Goal: Task Accomplishment & Management: Manage account settings

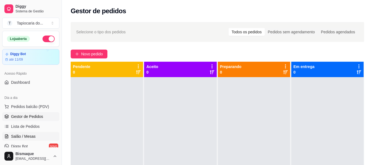
click at [20, 135] on span "Salão / Mesas" at bounding box center [23, 137] width 25 height 6
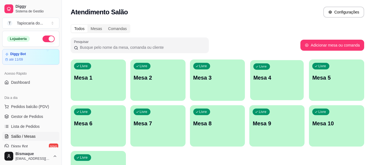
click at [272, 89] on div "Livre Mesa 4" at bounding box center [277, 77] width 54 height 34
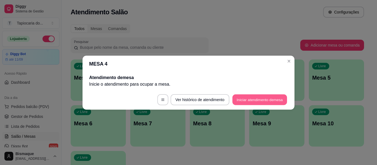
click at [241, 94] on footer "Ver histórico de atendimento Iniciar atendimento de mesa" at bounding box center [189, 100] width 212 height 20
click at [244, 95] on button "Iniciar atendimento de mesa" at bounding box center [260, 99] width 56 height 11
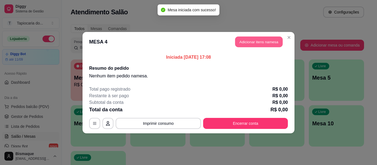
click at [245, 39] on button "Adicionar itens na mesa" at bounding box center [258, 41] width 47 height 11
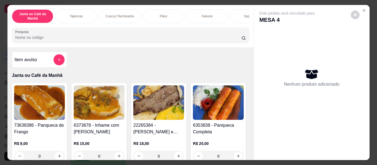
click at [136, 40] on input "Pesquisa" at bounding box center [128, 38] width 226 height 6
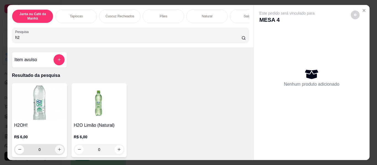
type input "h2"
click at [57, 152] on icon "increase-product-quantity" at bounding box center [59, 150] width 4 height 4
type input "1"
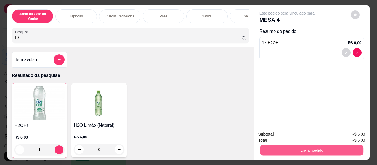
click at [278, 149] on button "Enviar pedido" at bounding box center [312, 150] width 104 height 11
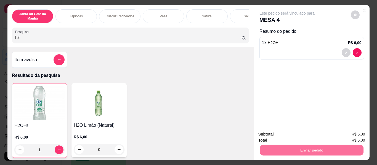
click at [272, 133] on button "Não registrar e enviar pedido" at bounding box center [293, 135] width 57 height 10
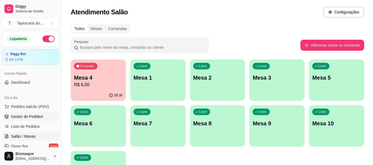
click at [16, 119] on span "Gestor de Pedidos" at bounding box center [27, 117] width 32 height 6
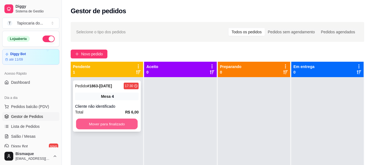
click at [105, 127] on button "Mover para finalizado" at bounding box center [107, 124] width 62 height 11
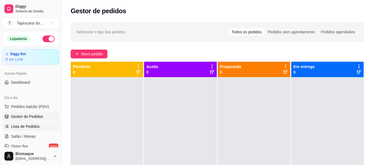
click at [28, 125] on span "Lista de Pedidos" at bounding box center [25, 127] width 29 height 6
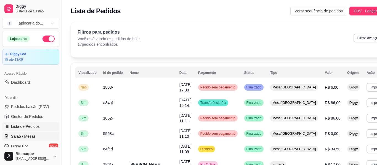
click at [26, 139] on span "Salão / Mesas" at bounding box center [23, 137] width 25 height 6
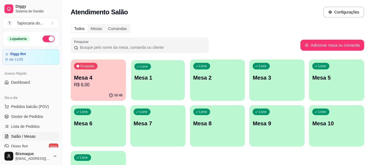
click at [150, 81] on p "Mesa 1" at bounding box center [157, 77] width 47 height 7
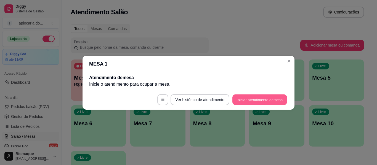
click at [261, 98] on button "Iniciar atendimento de mesa" at bounding box center [259, 99] width 55 height 11
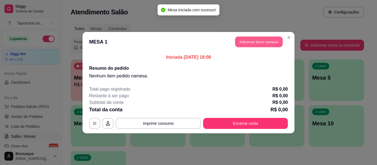
click at [244, 45] on button "Adicionar itens na mesa" at bounding box center [258, 41] width 47 height 11
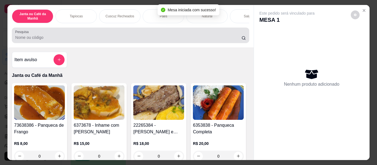
click at [202, 38] on input "Pesquisa" at bounding box center [128, 38] width 226 height 6
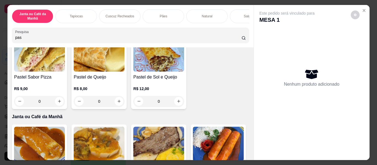
scroll to position [138, 0]
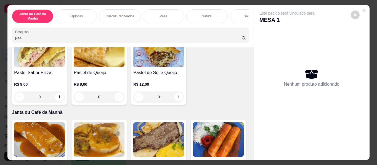
type input "pas"
click at [236, 14] on icon "increase-product-quantity" at bounding box center [238, 12] width 4 height 4
type input "1"
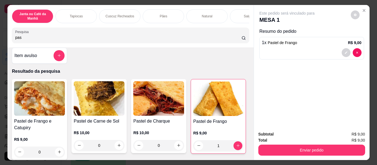
scroll to position [0, 0]
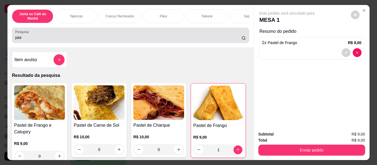
click at [120, 31] on div "Pesquisa pas" at bounding box center [130, 35] width 237 height 15
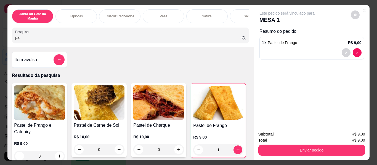
type input "p"
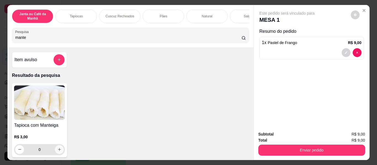
type input "mante"
click at [57, 149] on button "increase-product-quantity" at bounding box center [59, 149] width 9 height 9
type input "1"
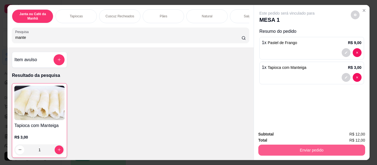
click at [293, 147] on button "Enviar pedido" at bounding box center [311, 150] width 107 height 11
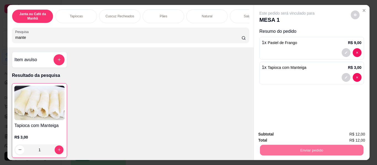
click at [298, 134] on button "Não registrar e enviar pedido" at bounding box center [294, 135] width 56 height 10
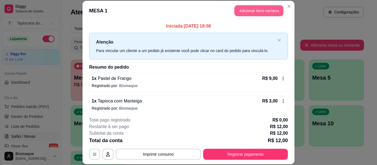
click at [271, 5] on button "Adicionar itens na mesa" at bounding box center [258, 10] width 49 height 11
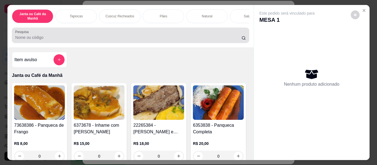
click at [162, 36] on div at bounding box center [130, 35] width 231 height 11
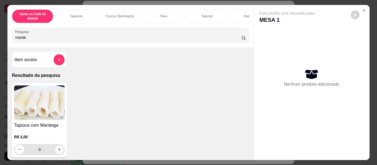
type input "mante"
click at [57, 152] on icon "increase-product-quantity" at bounding box center [59, 150] width 4 height 4
type input "1"
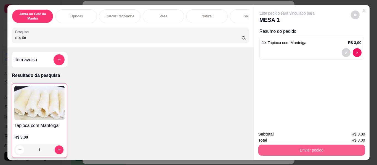
click at [270, 153] on button "Enviar pedido" at bounding box center [311, 150] width 107 height 11
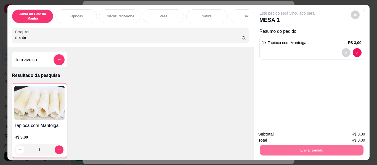
click at [284, 132] on button "Não registrar e enviar pedido" at bounding box center [294, 134] width 56 height 10
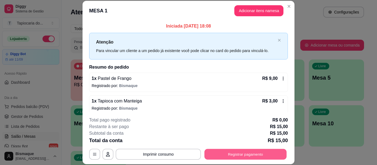
click at [237, 155] on button "Registrar pagamento" at bounding box center [246, 154] width 82 height 11
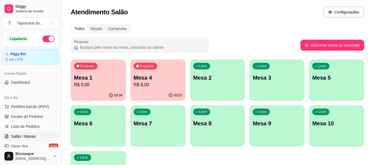
click at [100, 86] on p "R$ 0,00" at bounding box center [98, 85] width 49 height 7
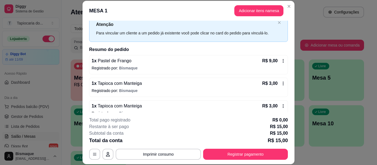
scroll to position [27, 0]
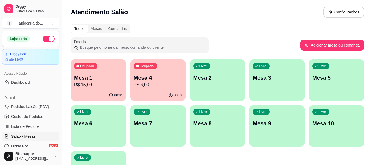
click at [105, 80] on p "Mesa 1" at bounding box center [98, 78] width 49 height 8
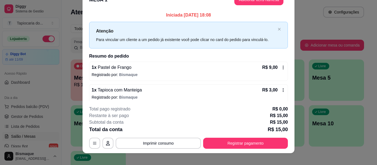
scroll to position [17, 0]
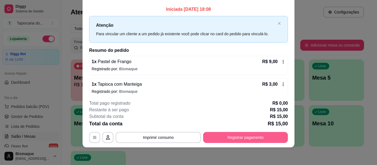
click at [231, 136] on button "Registrar pagamento" at bounding box center [245, 137] width 85 height 11
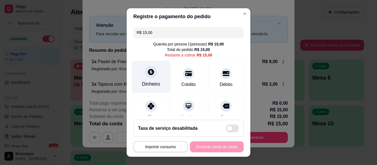
click at [149, 85] on div "Dinheiro" at bounding box center [151, 84] width 18 height 7
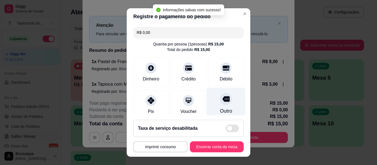
type input "R$ 0,00"
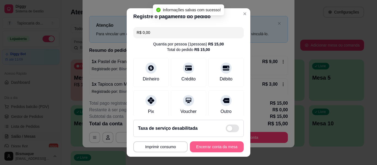
click at [232, 146] on button "Encerrar conta da mesa" at bounding box center [217, 147] width 54 height 11
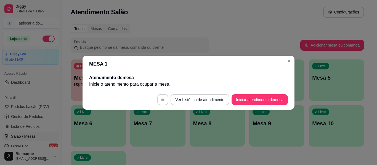
scroll to position [0, 0]
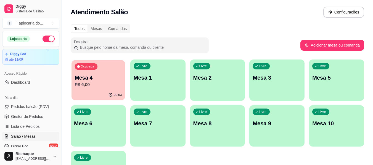
click at [100, 78] on p "Mesa 4" at bounding box center [98, 77] width 47 height 7
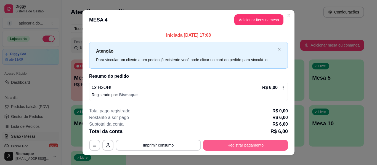
click at [267, 148] on button "Registrar pagamento" at bounding box center [245, 145] width 85 height 11
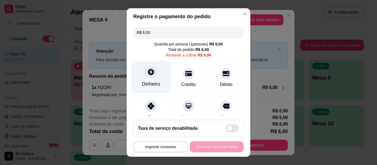
click at [144, 84] on div "Dinheiro" at bounding box center [151, 84] width 18 height 7
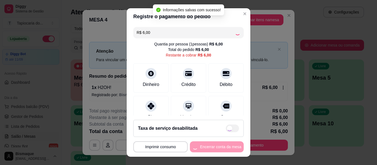
type input "R$ 0,00"
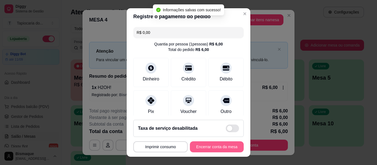
click at [211, 146] on button "Encerrar conta da mesa" at bounding box center [217, 147] width 54 height 11
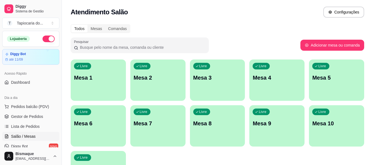
click at [163, 83] on div "Livre Mesa 2" at bounding box center [157, 77] width 55 height 35
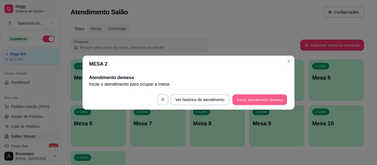
click at [253, 99] on button "Iniciar atendimento de mesa" at bounding box center [259, 99] width 55 height 11
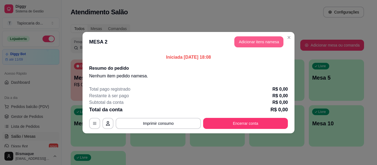
click at [272, 44] on button "Adicionar itens na mesa" at bounding box center [258, 41] width 49 height 11
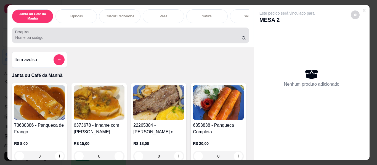
click at [142, 35] on div at bounding box center [130, 35] width 231 height 11
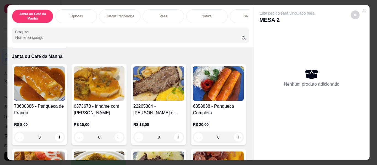
scroll to position [28, 0]
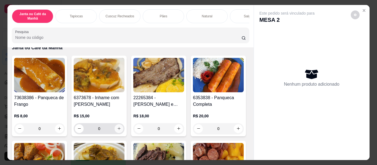
click at [120, 128] on button "increase-product-quantity" at bounding box center [119, 129] width 9 height 9
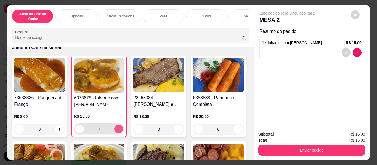
click at [117, 131] on icon "increase-product-quantity" at bounding box center [119, 129] width 4 height 4
type input "2"
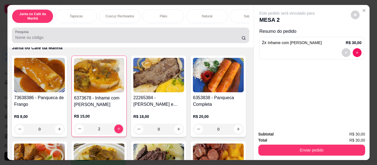
click at [93, 40] on input "Pesquisa" at bounding box center [128, 38] width 226 height 6
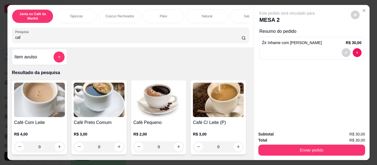
scroll to position [0, 0]
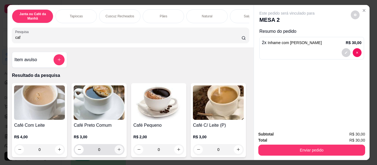
type input "caf"
click at [118, 154] on button "increase-product-quantity" at bounding box center [119, 149] width 9 height 9
type input "1"
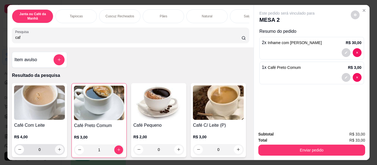
click at [57, 150] on icon "increase-product-quantity" at bounding box center [59, 150] width 4 height 4
type input "1"
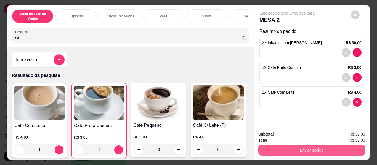
click at [291, 148] on button "Enviar pedido" at bounding box center [311, 150] width 107 height 11
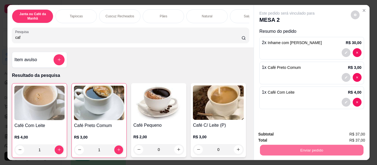
click at [292, 133] on button "Não registrar e enviar pedido" at bounding box center [294, 134] width 56 height 10
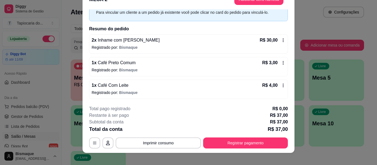
scroll to position [17, 0]
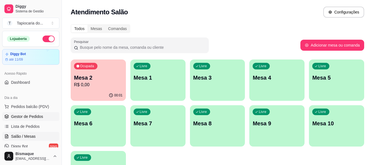
click at [28, 117] on span "Gestor de Pedidos" at bounding box center [27, 117] width 32 height 6
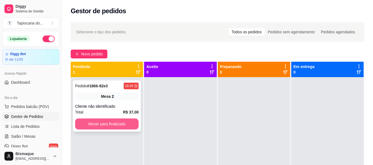
click at [96, 122] on button "Mover para finalizado" at bounding box center [106, 124] width 63 height 11
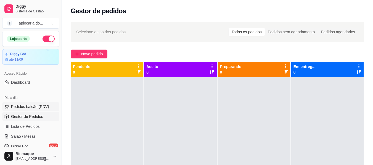
click at [36, 105] on span "Pedidos balcão (PDV)" at bounding box center [30, 107] width 38 height 6
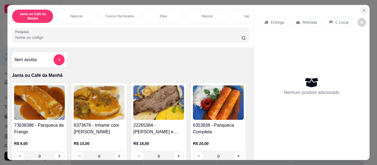
click at [362, 8] on icon "Close" at bounding box center [364, 10] width 4 height 4
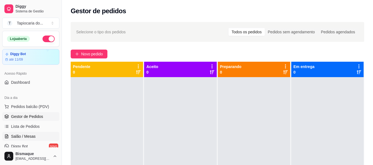
click at [22, 138] on span "Salão / Mesas" at bounding box center [23, 137] width 25 height 6
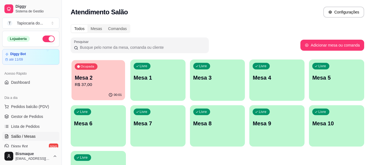
click at [105, 80] on p "Mesa 2" at bounding box center [98, 77] width 47 height 7
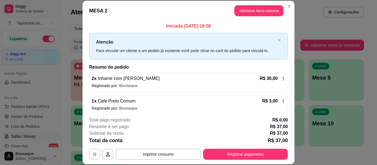
scroll to position [27, 0]
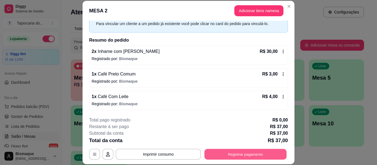
click at [249, 158] on button "Registrar pagamento" at bounding box center [246, 154] width 82 height 11
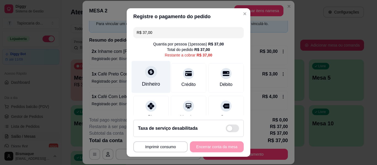
click at [155, 86] on div "Dinheiro" at bounding box center [151, 84] width 18 height 7
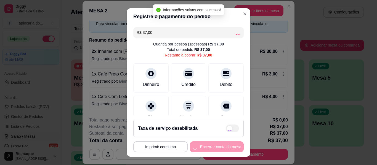
type input "R$ 0,00"
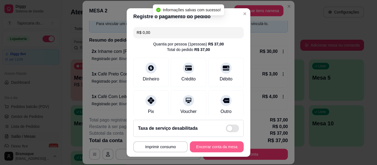
click at [222, 143] on button "Encerrar conta da mesa" at bounding box center [217, 147] width 54 height 11
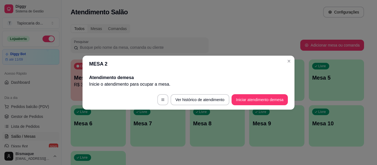
scroll to position [0, 0]
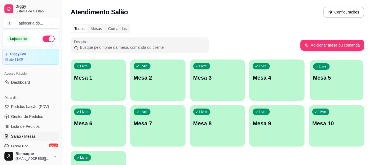
click at [325, 81] on p "Mesa 5" at bounding box center [336, 77] width 47 height 7
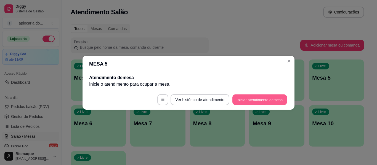
click at [262, 97] on button "Iniciar atendimento de mesa" at bounding box center [259, 99] width 55 height 11
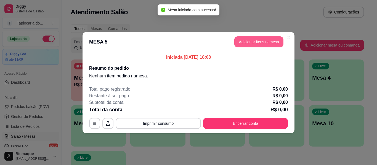
click at [245, 40] on button "Adicionar itens na mesa" at bounding box center [258, 41] width 49 height 11
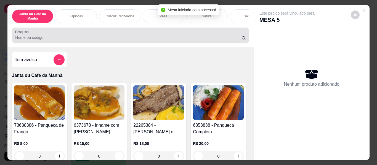
click at [177, 40] on input "Pesquisa" at bounding box center [128, 38] width 226 height 6
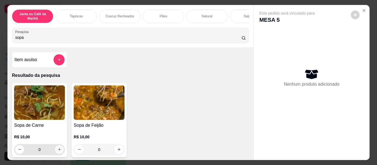
type input "sopa"
click at [59, 151] on icon "increase-product-quantity" at bounding box center [59, 150] width 4 height 4
type input "1"
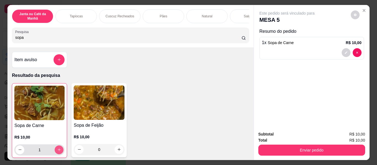
click at [59, 151] on icon "increase-product-quantity" at bounding box center [59, 150] width 4 height 4
type input "2"
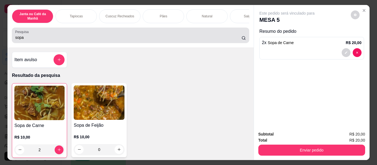
click at [93, 34] on div "sopa" at bounding box center [130, 35] width 231 height 11
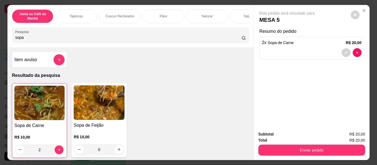
click at [32, 38] on input "sopa" at bounding box center [128, 38] width 226 height 6
type input "s"
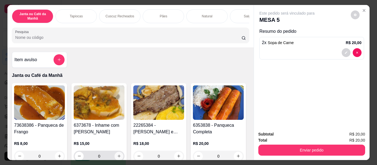
click at [115, 156] on button "increase-product-quantity" at bounding box center [119, 156] width 9 height 9
type input "1"
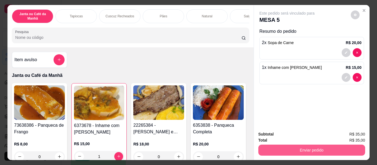
click at [306, 148] on button "Enviar pedido" at bounding box center [311, 150] width 107 height 11
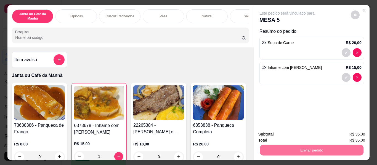
click at [306, 135] on button "Não registrar e enviar pedido" at bounding box center [294, 134] width 56 height 10
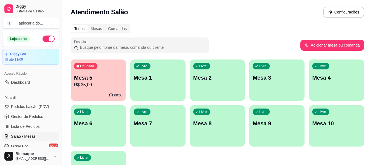
click at [276, 75] on p "Mesa 3" at bounding box center [277, 78] width 49 height 8
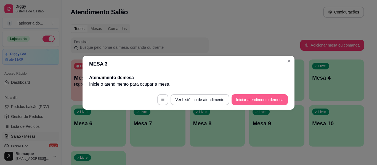
click at [254, 95] on button "Iniciar atendimento de mesa" at bounding box center [260, 99] width 56 height 11
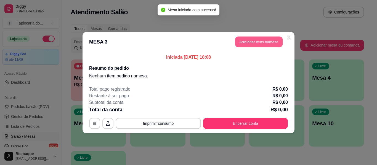
click at [248, 43] on button "Adicionar itens na mesa" at bounding box center [258, 41] width 47 height 11
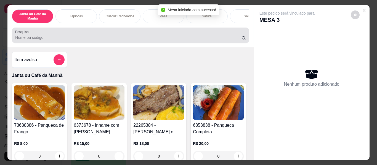
click at [139, 36] on div at bounding box center [130, 35] width 231 height 11
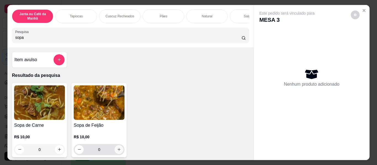
type input "sopa"
click at [118, 152] on icon "increase-product-quantity" at bounding box center [119, 150] width 4 height 4
type input "1"
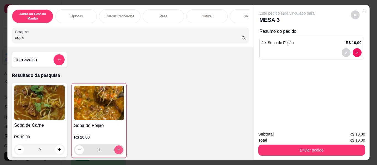
click at [118, 152] on icon "increase-product-quantity" at bounding box center [119, 150] width 4 height 4
type input "2"
click at [118, 152] on icon "increase-product-quantity" at bounding box center [119, 150] width 4 height 4
type input "3"
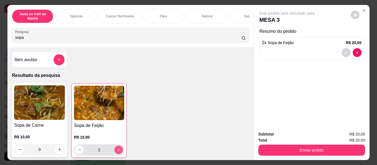
type input "3"
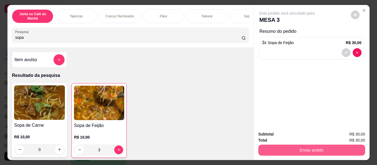
click at [307, 149] on button "Enviar pedido" at bounding box center [311, 150] width 107 height 11
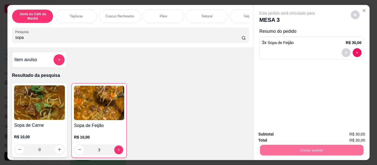
click at [296, 134] on button "Não registrar e enviar pedido" at bounding box center [294, 135] width 56 height 10
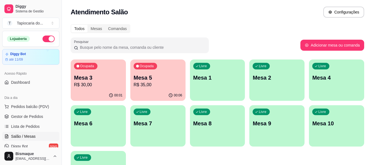
click at [147, 87] on p "R$ 35,00" at bounding box center [158, 85] width 49 height 7
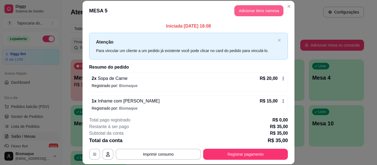
click at [254, 11] on button "Adicionar itens na mesa" at bounding box center [258, 10] width 49 height 11
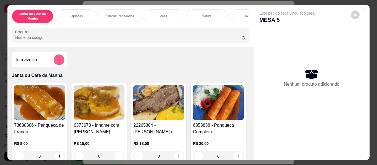
click at [58, 61] on icon "add-separate-item" at bounding box center [59, 60] width 4 height 4
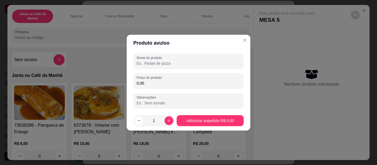
click at [158, 62] on input "Nome do produto" at bounding box center [189, 64] width 104 height 6
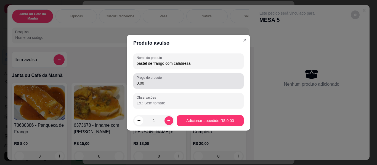
type input "pastel de frango com calabresa"
click at [156, 86] on div "0,00" at bounding box center [189, 81] width 104 height 11
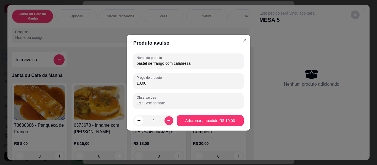
type input "10,00"
click at [202, 114] on footer "1 Adicionar ao pedido R$ 10,00" at bounding box center [189, 121] width 124 height 20
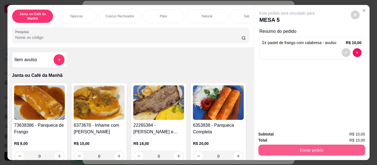
click at [311, 146] on button "Enviar pedido" at bounding box center [311, 150] width 107 height 11
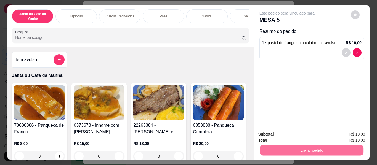
click at [308, 130] on button "Não registrar e enviar pedido" at bounding box center [293, 135] width 57 height 10
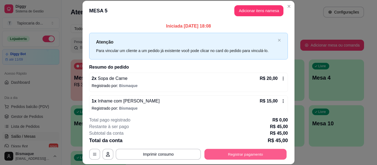
click at [251, 152] on button "Registrar pagamento" at bounding box center [246, 154] width 82 height 11
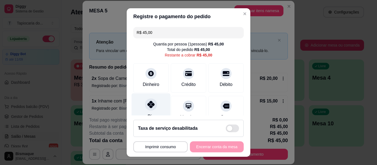
click at [151, 107] on icon at bounding box center [150, 104] width 7 height 7
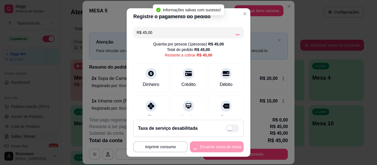
type input "R$ 0,00"
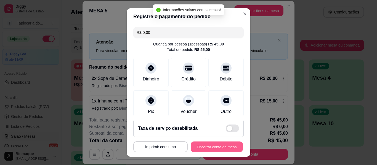
click at [218, 148] on button "Encerrar conta da mesa" at bounding box center [217, 147] width 52 height 11
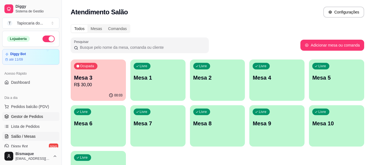
click at [18, 118] on span "Gestor de Pedidos" at bounding box center [27, 117] width 32 height 6
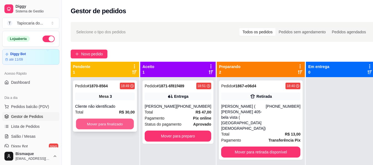
click at [109, 122] on button "Mover para finalizado" at bounding box center [105, 124] width 58 height 11
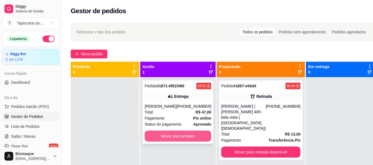
click at [191, 135] on button "Mover para preparo" at bounding box center [178, 136] width 67 height 11
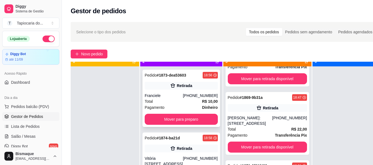
scroll to position [15, 0]
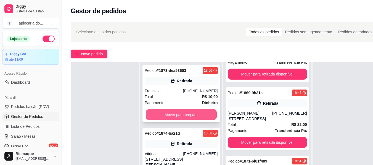
click at [165, 110] on button "Mover para preparo" at bounding box center [181, 115] width 71 height 11
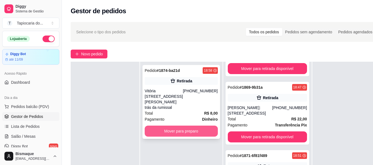
click at [177, 132] on button "Mover para preparo" at bounding box center [181, 131] width 73 height 11
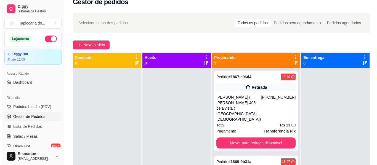
scroll to position [0, 0]
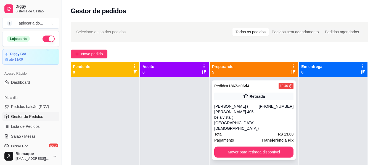
click at [247, 126] on div "[PERSON_NAME] ( [PERSON_NAME] 405- bela vista ( [GEOGRAPHIC_DATA][DEMOGRAPHIC_D…" at bounding box center [236, 118] width 44 height 28
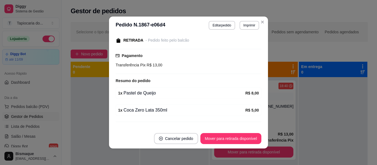
scroll to position [88, 0]
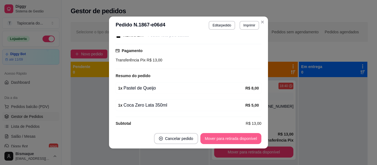
click at [239, 137] on button "Mover para retirada disponível" at bounding box center [230, 138] width 61 height 11
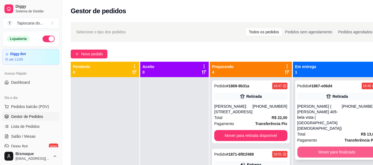
click at [316, 147] on button "Mover para finalizado" at bounding box center [336, 152] width 79 height 11
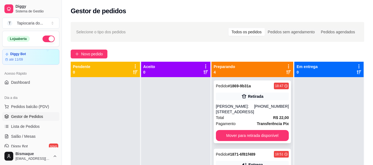
click at [236, 115] on div "[PERSON_NAME]: [STREET_ADDRESS]" at bounding box center [235, 109] width 38 height 11
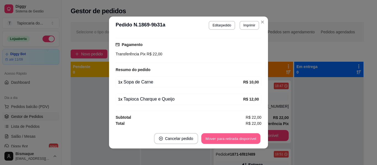
click at [239, 139] on button "Mover para retirada disponível" at bounding box center [230, 139] width 59 height 11
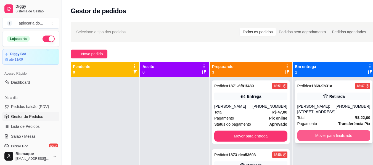
click at [308, 137] on button "Mover para finalizado" at bounding box center [333, 135] width 73 height 11
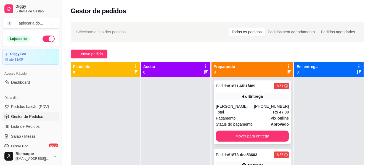
click at [242, 111] on div "Total R$ 47,00" at bounding box center [252, 112] width 73 height 6
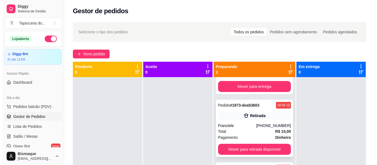
scroll to position [52, 0]
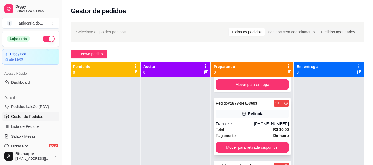
click at [257, 117] on div "Retirada" at bounding box center [252, 114] width 73 height 8
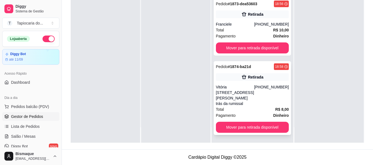
click at [248, 93] on div "Vitória [STREET_ADDRESS][PERSON_NAME] trás da rumissal" at bounding box center [235, 95] width 38 height 22
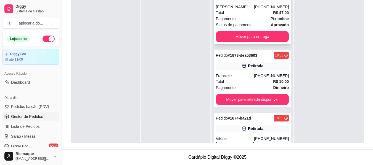
scroll to position [0, 0]
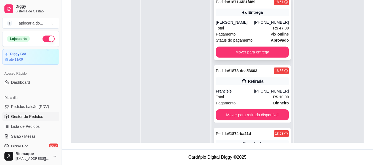
click at [247, 24] on div "[PERSON_NAME]" at bounding box center [235, 23] width 38 height 6
click at [39, 103] on button "Pedidos balcão (PDV)" at bounding box center [30, 106] width 57 height 9
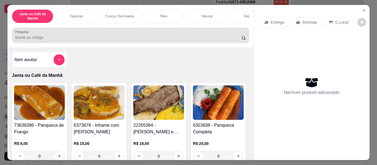
click at [99, 35] on div at bounding box center [130, 35] width 231 height 11
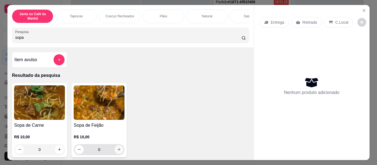
type input "sopa"
click at [117, 152] on icon "increase-product-quantity" at bounding box center [119, 150] width 4 height 4
type input "1"
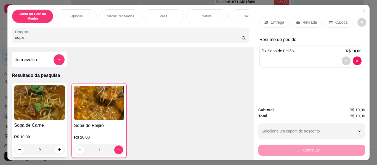
click at [305, 20] on p "Retirada" at bounding box center [310, 23] width 15 height 6
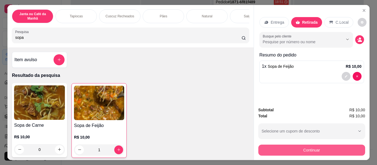
click at [319, 151] on button "Continuar" at bounding box center [311, 150] width 107 height 11
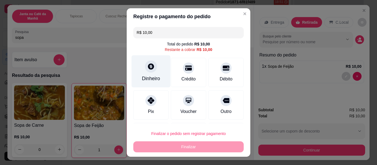
click at [153, 76] on div "Dinheiro" at bounding box center [151, 78] width 18 height 7
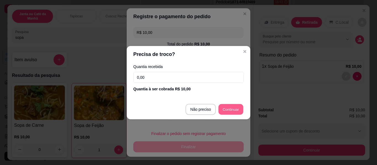
type input "R$ 0,00"
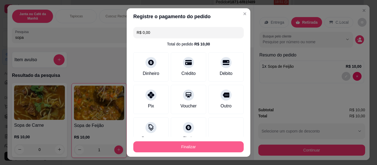
click at [213, 146] on button "Finalizar" at bounding box center [188, 147] width 110 height 11
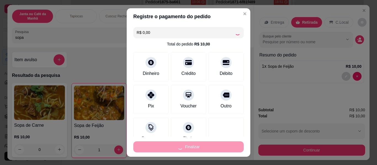
type input "0"
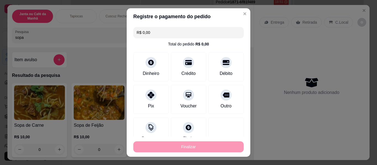
type input "-R$ 10,00"
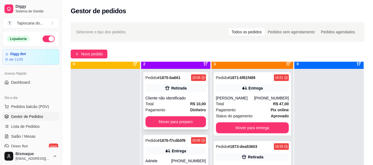
scroll to position [15, 0]
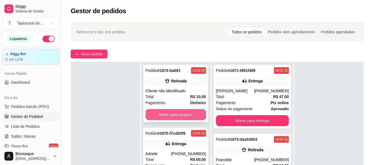
click at [180, 115] on button "Mover para preparo" at bounding box center [175, 114] width 60 height 11
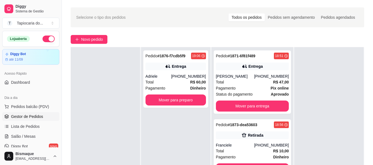
scroll to position [28, 0]
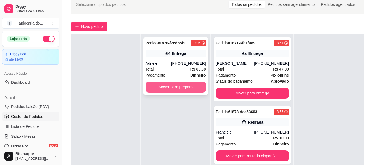
click at [178, 88] on button "Mover para preparo" at bounding box center [175, 87] width 60 height 11
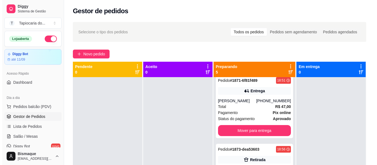
scroll to position [0, 0]
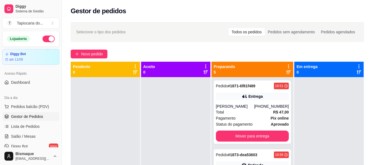
click at [271, 117] on strong "Pix online" at bounding box center [280, 118] width 18 height 4
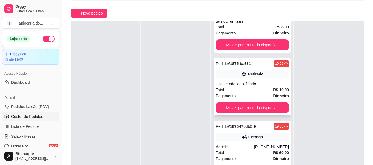
scroll to position [84, 0]
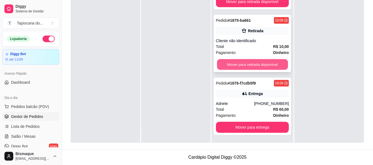
click at [242, 62] on button "Mover para retirada disponível" at bounding box center [252, 64] width 71 height 11
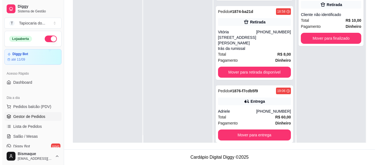
scroll to position [0, 0]
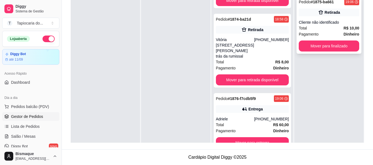
click at [322, 31] on div "Pagamento Dinheiro" at bounding box center [329, 34] width 60 height 6
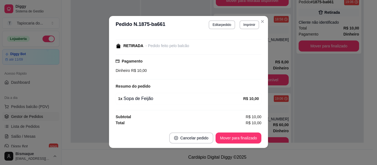
scroll to position [1, 0]
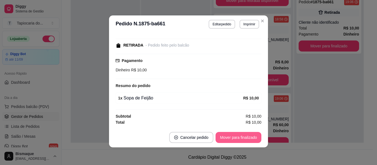
click at [234, 136] on button "Mover para finalizado" at bounding box center [239, 137] width 46 height 11
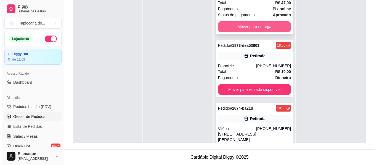
scroll to position [0, 0]
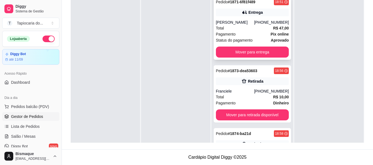
click at [243, 30] on div "Total R$ 47,00" at bounding box center [252, 28] width 73 height 6
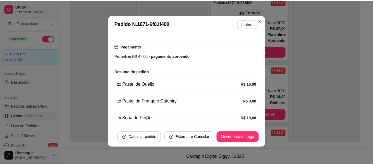
scroll to position [166, 0]
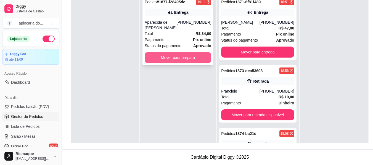
click at [183, 59] on button "Mover para preparo" at bounding box center [178, 57] width 67 height 11
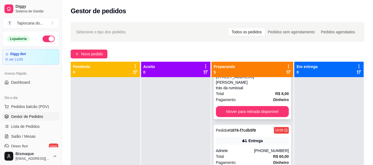
scroll to position [189, 0]
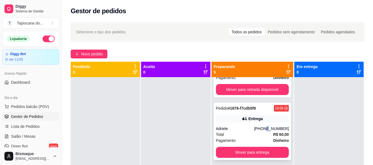
click at [258, 126] on div "Pedido # 1876-f7cdb5f9 19:06 Entrega Adriele [PHONE_NUMBER] Total R$ 60,00 Paga…" at bounding box center [253, 131] width 78 height 57
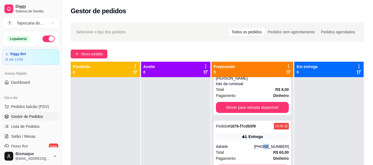
scroll to position [161, 0]
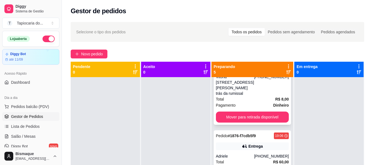
click at [251, 93] on div "Vitória [STREET_ADDRESS][PERSON_NAME] trás da rumissal" at bounding box center [235, 85] width 38 height 22
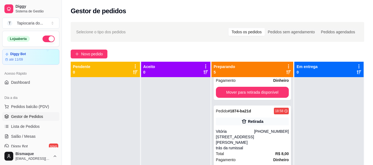
scroll to position [106, 0]
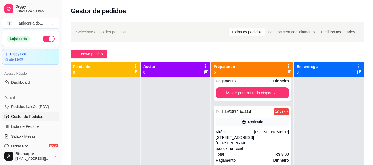
click at [258, 137] on div "[PHONE_NUMBER]" at bounding box center [271, 140] width 35 height 22
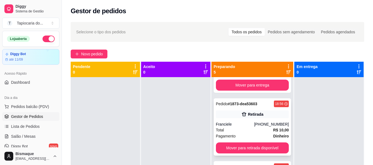
scroll to position [23, 0]
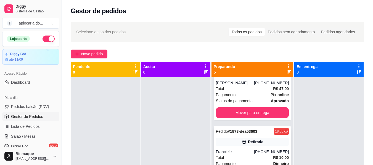
click at [259, 143] on div "Retirada" at bounding box center [255, 142] width 15 height 6
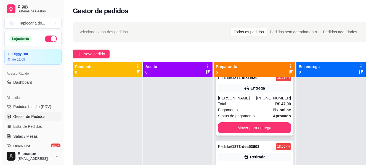
scroll to position [0, 0]
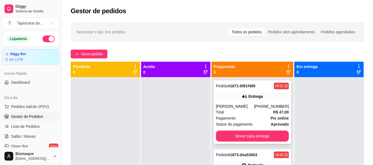
click at [273, 115] on span "R$ 47,00" at bounding box center [281, 112] width 16 height 6
click at [246, 107] on div "[PERSON_NAME]" at bounding box center [235, 107] width 38 height 6
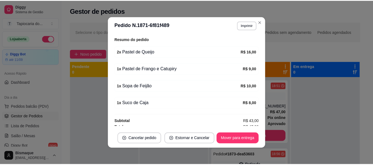
scroll to position [176, 0]
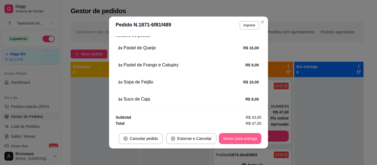
click at [238, 137] on button "Mover para entrega" at bounding box center [240, 138] width 43 height 11
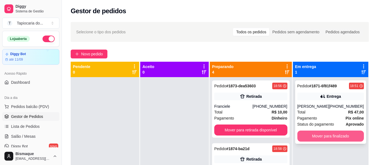
click at [317, 135] on button "Mover para finalizado" at bounding box center [330, 136] width 67 height 11
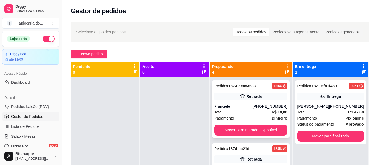
scroll to position [28, 0]
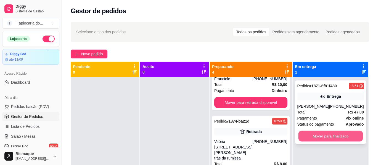
click at [322, 134] on button "Mover para finalizado" at bounding box center [330, 136] width 65 height 11
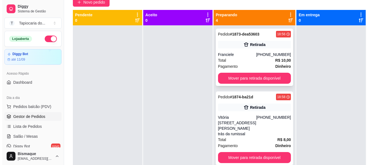
scroll to position [57, 0]
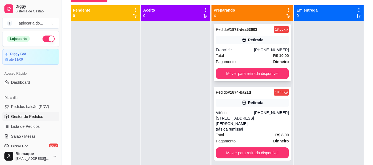
click at [241, 57] on div "Total R$ 10,00" at bounding box center [252, 56] width 73 height 6
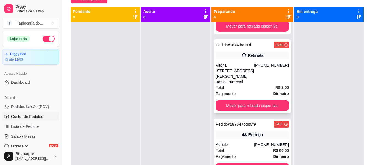
scroll to position [55, 0]
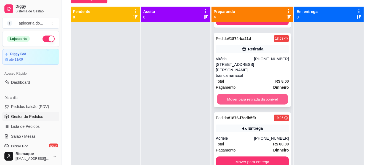
click at [245, 100] on button "Mover para retirada disponível" at bounding box center [252, 99] width 71 height 11
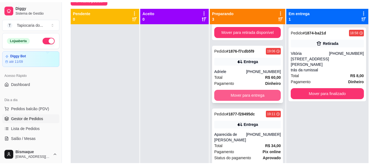
scroll to position [41, 0]
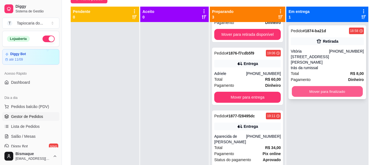
click at [337, 91] on button "Mover para finalizado" at bounding box center [327, 91] width 71 height 11
click at [322, 90] on button "Mover para finalizado" at bounding box center [327, 91] width 73 height 11
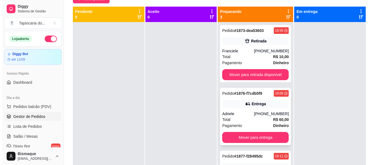
scroll to position [0, 0]
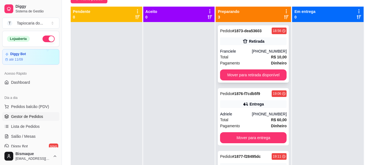
click at [237, 52] on div "Franciele" at bounding box center [236, 52] width 32 height 6
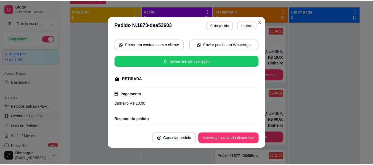
scroll to position [81, 0]
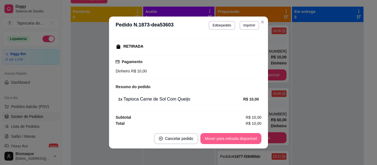
click at [242, 137] on button "Mover para retirada disponível" at bounding box center [230, 138] width 61 height 11
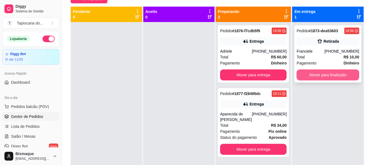
click at [302, 74] on button "Mover para finalizado" at bounding box center [327, 75] width 63 height 11
click at [310, 74] on button "Mover para finalizado" at bounding box center [327, 75] width 63 height 11
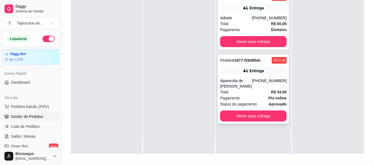
scroll to position [83, 0]
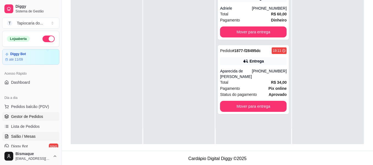
click at [30, 136] on span "Salão / Mesas" at bounding box center [23, 137] width 25 height 6
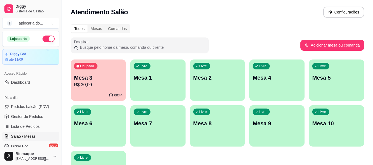
click at [101, 76] on p "Mesa 3" at bounding box center [98, 78] width 49 height 8
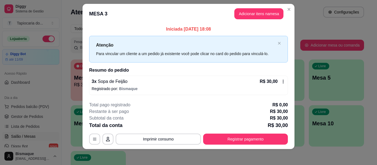
scroll to position [8, 0]
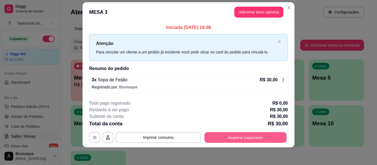
click at [239, 141] on button "Registrar pagamento" at bounding box center [246, 138] width 82 height 11
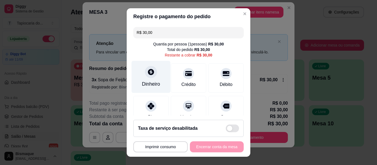
click at [144, 83] on div "Dinheiro" at bounding box center [151, 84] width 18 height 7
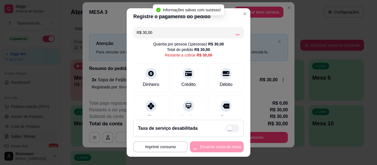
type input "R$ 0,00"
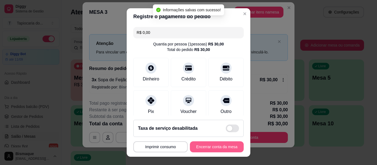
click at [212, 150] on button "Encerrar conta da mesa" at bounding box center [217, 147] width 54 height 11
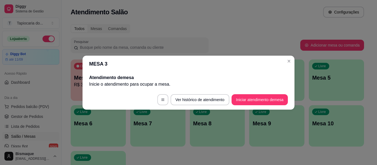
scroll to position [0, 0]
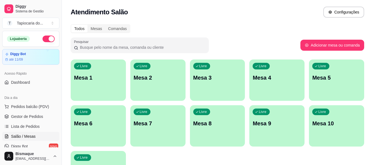
click at [203, 89] on div "Livre Mesa 3" at bounding box center [217, 77] width 55 height 35
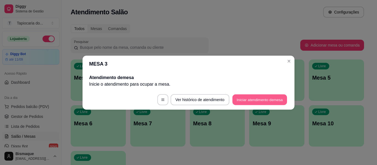
click at [248, 99] on button "Iniciar atendimento de mesa" at bounding box center [259, 99] width 55 height 11
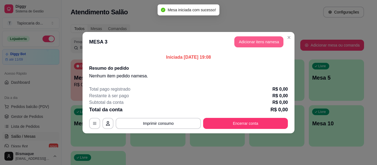
click at [262, 40] on button "Adicionar itens na mesa" at bounding box center [258, 41] width 49 height 11
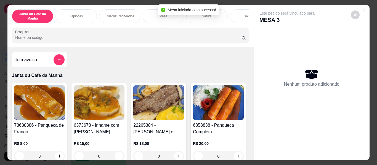
click at [183, 37] on input "Pesquisa" at bounding box center [128, 38] width 226 height 6
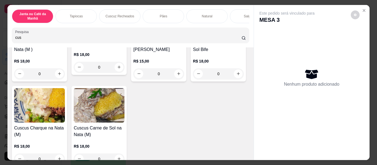
scroll to position [276, 0]
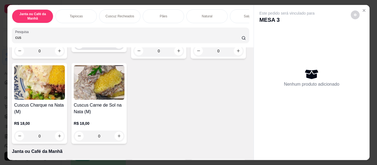
type input "cus"
click at [117, 46] on icon "increase-product-quantity" at bounding box center [119, 44] width 4 height 4
type input "1"
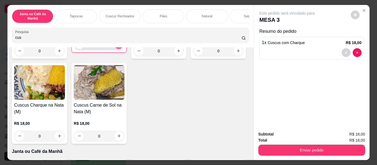
click at [115, 49] on button "increase-product-quantity" at bounding box center [119, 44] width 9 height 9
type input "2"
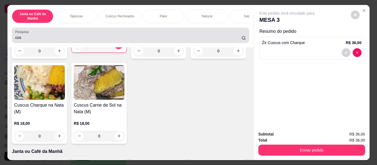
click at [65, 36] on div "cus" at bounding box center [130, 35] width 231 height 11
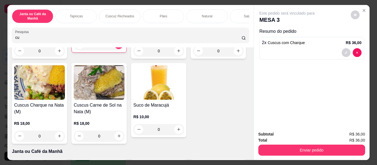
type input "c"
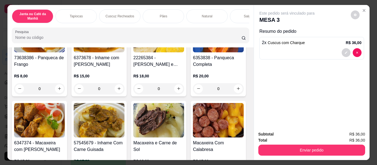
scroll to position [0, 0]
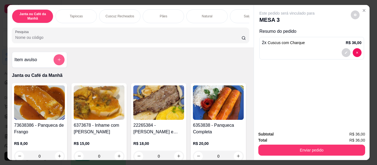
click at [57, 60] on icon "add-separate-item" at bounding box center [59, 60] width 4 height 4
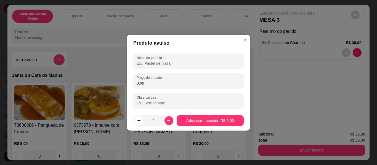
click at [169, 64] on input "Nome do produto" at bounding box center [189, 64] width 104 height 6
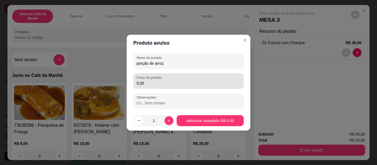
type input "porção de arroz"
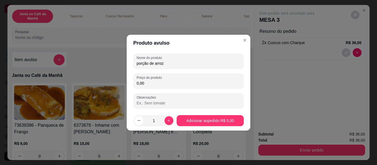
click at [193, 93] on div "Nome do produto porção de arroz Preço do produto 0,00 Observações" at bounding box center [188, 81] width 110 height 55
click at [174, 82] on input "0,00" at bounding box center [189, 84] width 104 height 6
type input "3,00"
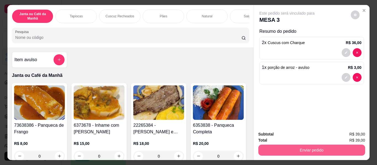
click at [282, 150] on button "Enviar pedido" at bounding box center [311, 150] width 107 height 11
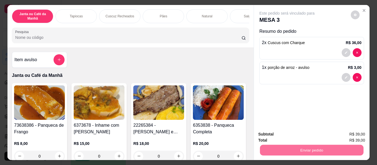
click at [279, 135] on button "Não registrar e enviar pedido" at bounding box center [293, 135] width 57 height 10
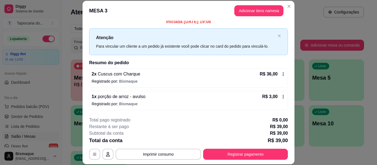
scroll to position [17, 0]
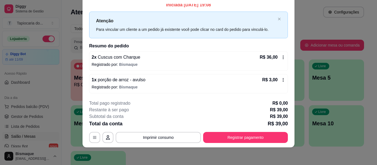
click at [281, 56] on icon at bounding box center [283, 57] width 4 height 4
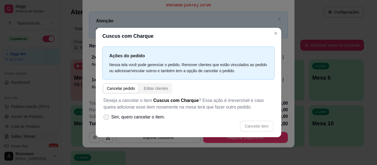
click at [107, 118] on icon at bounding box center [106, 117] width 4 height 3
click at [107, 118] on input "Sim, quero cancelar o item." at bounding box center [105, 120] width 4 height 4
checkbox input "true"
click at [244, 122] on button "Cancelar item" at bounding box center [256, 126] width 33 height 11
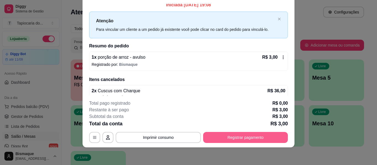
click at [223, 136] on button "Registrar pagamento" at bounding box center [245, 137] width 85 height 11
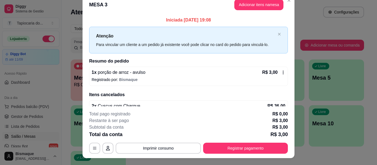
scroll to position [0, 0]
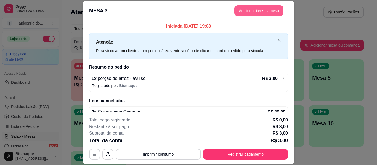
click at [271, 11] on button "Adicionar itens na mesa" at bounding box center [258, 10] width 49 height 11
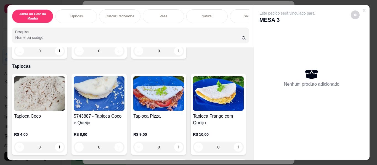
scroll to position [304, 0]
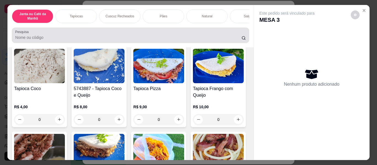
click at [90, 39] on input "Pesquisa" at bounding box center [128, 38] width 226 height 6
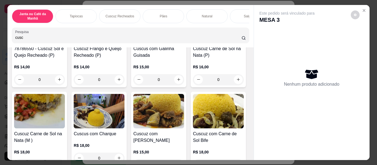
scroll to position [189, 0]
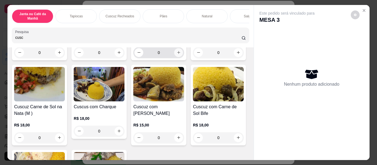
type input "cusc"
click at [177, 54] on icon "increase-product-quantity" at bounding box center [178, 52] width 3 height 3
type input "1"
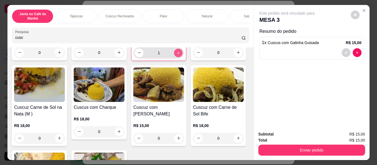
click at [177, 54] on icon "increase-product-quantity" at bounding box center [178, 53] width 3 height 3
type input "2"
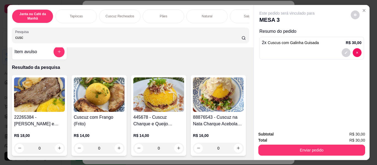
scroll to position [0, 0]
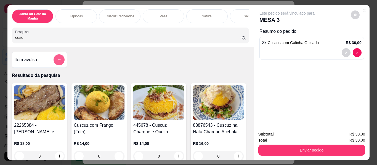
click at [58, 61] on button "add-separate-item" at bounding box center [59, 59] width 11 height 11
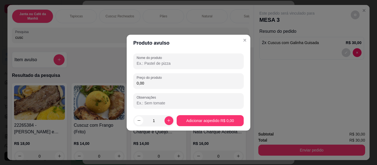
click at [175, 64] on input "Nome do produto" at bounding box center [189, 64] width 104 height 6
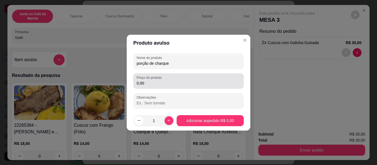
type input "porção de charque"
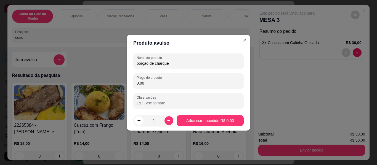
click at [155, 83] on input "0,00" at bounding box center [189, 84] width 104 height 6
type input "20,00"
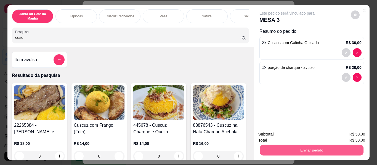
click at [268, 148] on button "Enviar pedido" at bounding box center [312, 150] width 104 height 11
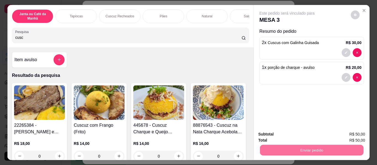
click at [269, 130] on button "Não registrar e enviar pedido" at bounding box center [294, 135] width 56 height 10
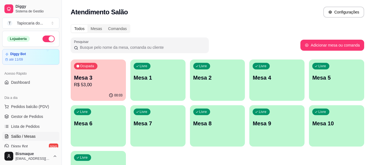
click at [98, 77] on p "Mesa 3" at bounding box center [98, 78] width 49 height 8
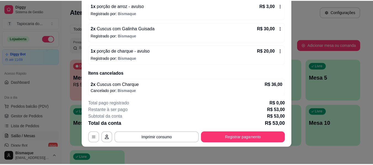
scroll to position [59, 0]
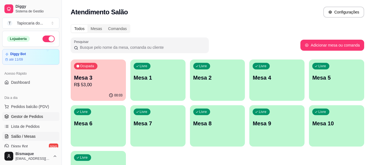
click at [30, 119] on span "Gestor de Pedidos" at bounding box center [27, 117] width 32 height 6
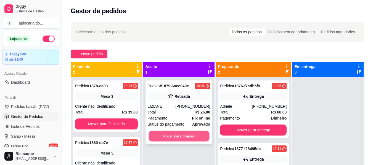
click at [182, 134] on button "Mover para preparo" at bounding box center [179, 136] width 61 height 11
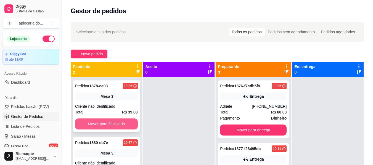
click at [113, 121] on button "Mover para finalizado" at bounding box center [106, 124] width 63 height 11
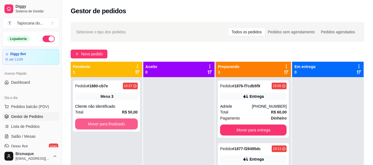
click at [113, 121] on button "Mover para finalizado" at bounding box center [106, 124] width 63 height 11
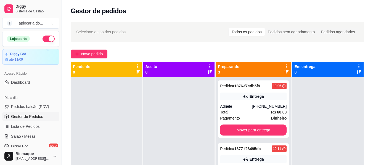
click at [113, 121] on div at bounding box center [106, 159] width 71 height 165
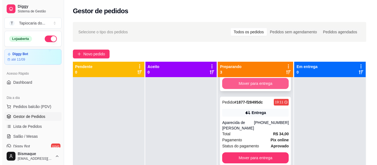
scroll to position [19, 0]
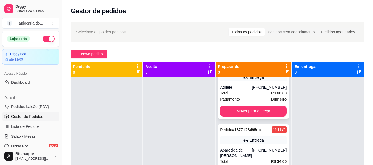
click at [234, 97] on span "Pagamento" at bounding box center [230, 99] width 20 height 6
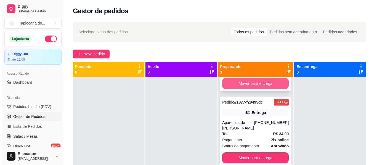
scroll to position [0, 0]
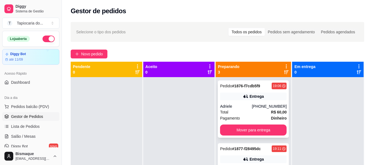
click at [245, 93] on div "Entrega" at bounding box center [253, 97] width 67 height 8
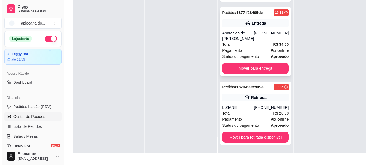
scroll to position [84, 0]
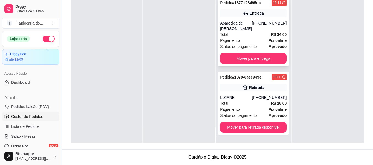
click at [243, 33] on div "Total R$ 34,00" at bounding box center [253, 34] width 67 height 6
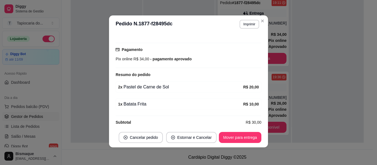
scroll to position [148, 0]
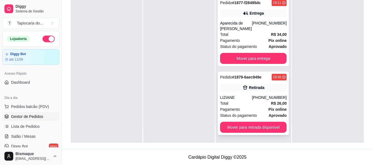
click at [250, 90] on div "Retirada" at bounding box center [256, 88] width 15 height 6
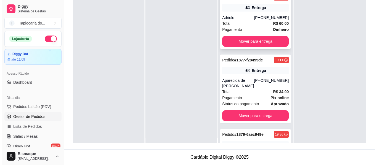
scroll to position [0, 0]
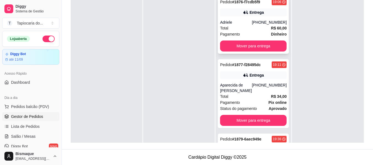
click at [249, 17] on div "Pedido # 1876-f7cdb5f9 19:06 Entrega Adriele [PHONE_NUMBER] Total R$ 60,00 Paga…" at bounding box center [253, 24] width 71 height 57
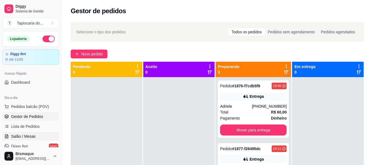
click at [28, 137] on span "Salão / Mesas" at bounding box center [23, 137] width 25 height 6
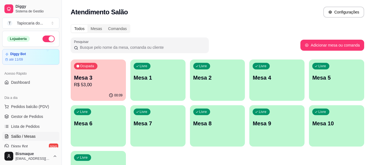
click at [227, 81] on div "Livre Mesa 2" at bounding box center [217, 77] width 55 height 35
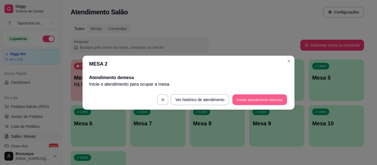
click at [285, 93] on footer "Ver histórico de atendimento Iniciar atendimento de mesa" at bounding box center [189, 100] width 212 height 20
click at [277, 100] on button "Iniciar atendimento de mesa" at bounding box center [260, 99] width 56 height 11
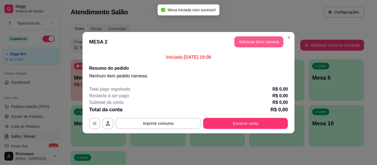
click at [261, 40] on button "Adicionar itens na mesa" at bounding box center [258, 41] width 49 height 11
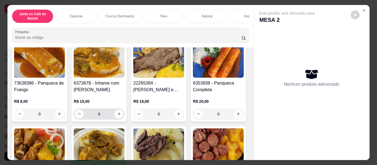
scroll to position [55, 0]
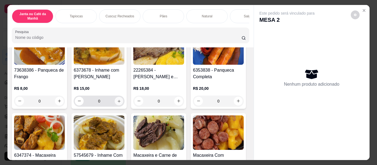
click at [120, 104] on button "increase-product-quantity" at bounding box center [119, 101] width 9 height 9
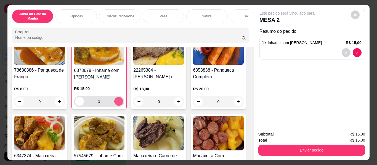
click at [120, 104] on button "increase-product-quantity" at bounding box center [118, 101] width 9 height 9
type input "2"
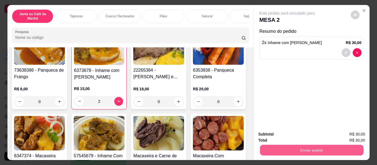
click at [290, 145] on button "Enviar pedido" at bounding box center [312, 150] width 104 height 11
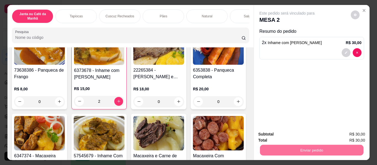
click at [298, 134] on button "Não registrar e enviar pedido" at bounding box center [294, 135] width 56 height 10
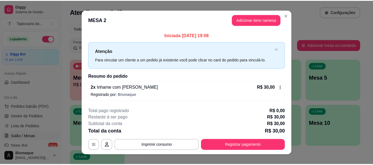
scroll to position [8, 0]
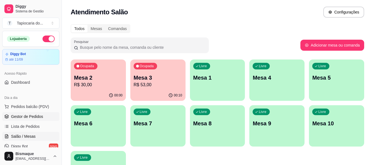
click at [35, 116] on span "Gestor de Pedidos" at bounding box center [27, 117] width 32 height 6
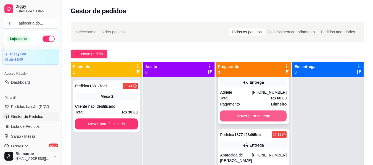
scroll to position [28, 0]
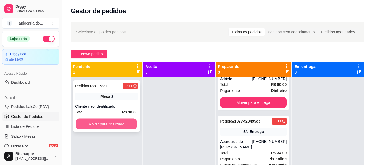
click at [128, 123] on button "Mover para finalizado" at bounding box center [106, 124] width 61 height 11
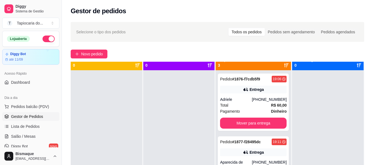
scroll to position [0, 0]
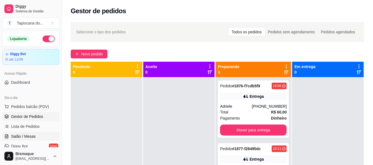
click at [18, 138] on span "Salão / Mesas" at bounding box center [23, 137] width 25 height 6
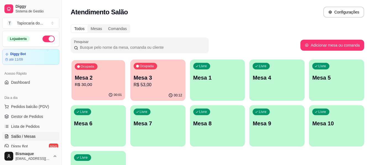
click at [96, 81] on p "Mesa 2" at bounding box center [98, 77] width 47 height 7
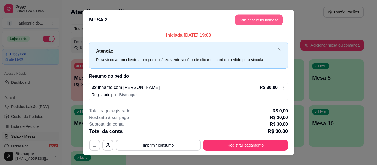
click at [245, 17] on button "Adicionar itens na mesa" at bounding box center [258, 20] width 47 height 11
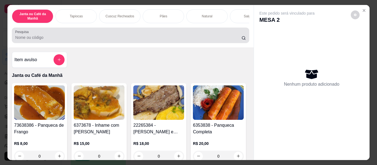
click at [151, 40] on input "Pesquisa" at bounding box center [128, 38] width 226 height 6
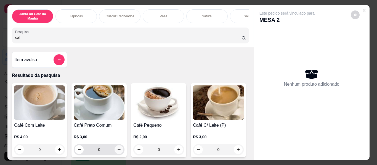
type input "caf"
click at [119, 152] on icon "increase-product-quantity" at bounding box center [119, 150] width 4 height 4
type input "1"
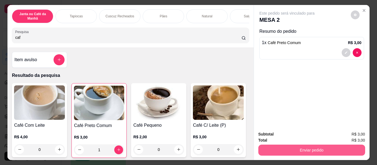
click at [322, 151] on button "Enviar pedido" at bounding box center [311, 150] width 107 height 11
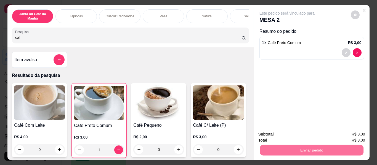
click at [306, 133] on button "Não registrar e enviar pedido" at bounding box center [294, 134] width 56 height 10
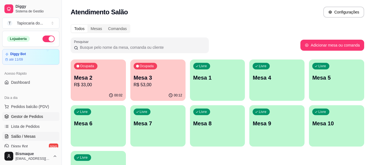
click at [27, 117] on span "Gestor de Pedidos" at bounding box center [27, 117] width 32 height 6
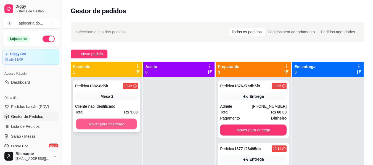
click at [89, 123] on button "Mover para finalizado" at bounding box center [106, 124] width 61 height 11
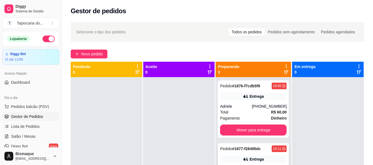
click at [223, 110] on span "Total" at bounding box center [224, 112] width 8 height 6
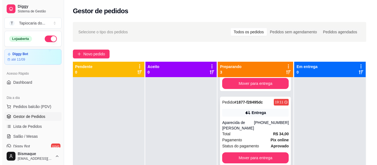
scroll to position [15, 0]
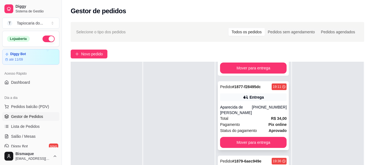
click at [243, 113] on div "Aparecida de [PERSON_NAME]" at bounding box center [236, 110] width 32 height 11
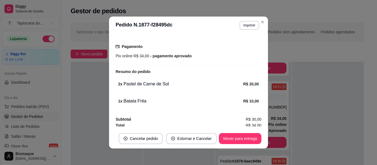
scroll to position [148, 0]
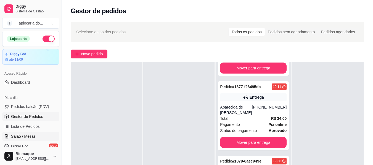
click at [20, 139] on span "Salão / Mesas" at bounding box center [23, 137] width 25 height 6
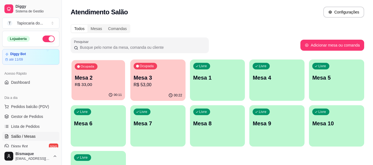
click at [88, 83] on p "R$ 33,00" at bounding box center [98, 85] width 47 height 6
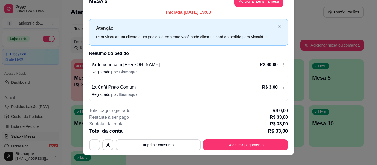
scroll to position [17, 0]
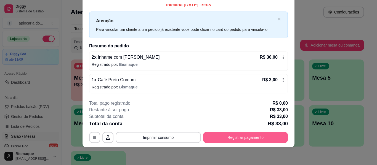
click at [270, 133] on button "Registrar pagamento" at bounding box center [245, 137] width 85 height 11
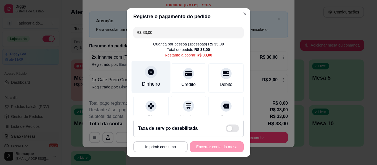
click at [155, 82] on div "Dinheiro" at bounding box center [151, 84] width 18 height 7
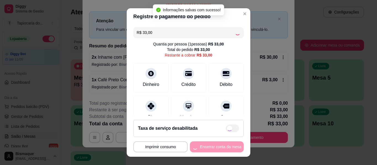
type input "R$ 0,00"
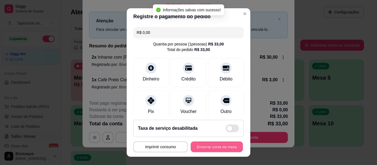
click at [228, 150] on button "Encerrar conta da mesa" at bounding box center [217, 147] width 52 height 11
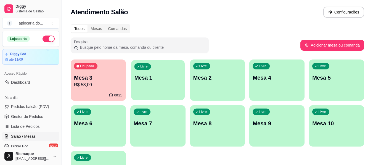
click at [168, 88] on div "Livre Mesa 1" at bounding box center [158, 77] width 54 height 34
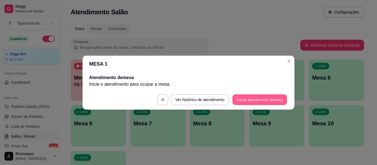
click at [274, 105] on button "Iniciar atendimento de mesa" at bounding box center [259, 99] width 55 height 11
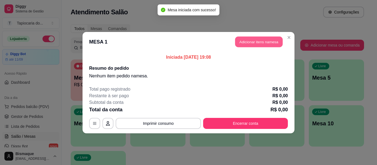
click at [251, 41] on button "Adicionar itens na mesa" at bounding box center [258, 41] width 47 height 11
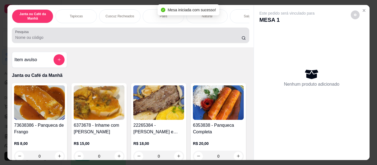
drag, startPoint x: 146, startPoint y: 41, endPoint x: 143, endPoint y: 37, distance: 4.9
click at [144, 38] on input "Pesquisa" at bounding box center [128, 38] width 226 height 6
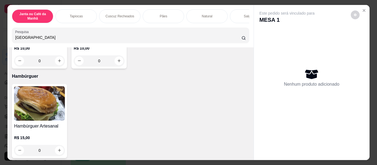
scroll to position [2540, 0]
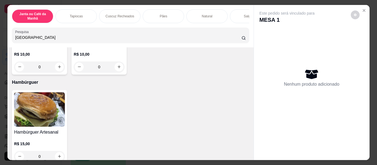
click at [54, 33] on div "[GEOGRAPHIC_DATA]" at bounding box center [130, 35] width 231 height 11
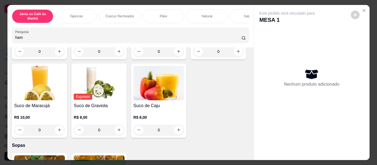
scroll to position [2693, 0]
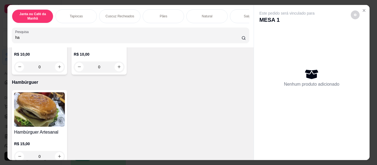
type input "h"
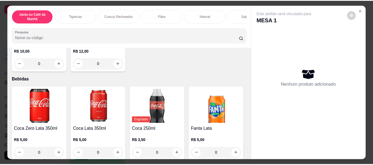
scroll to position [1689, 0]
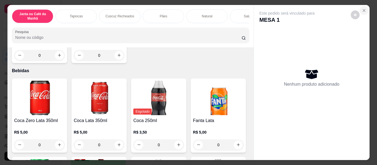
click at [363, 6] on button "Close" at bounding box center [364, 10] width 9 height 9
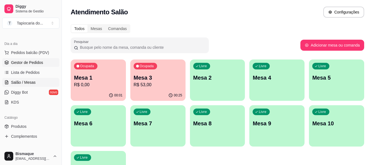
scroll to position [55, 0]
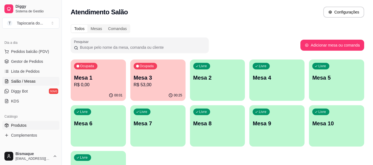
click at [12, 122] on link "Produtos" at bounding box center [30, 125] width 57 height 9
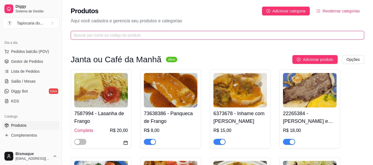
click at [85, 36] on input "text" at bounding box center [215, 35] width 282 height 6
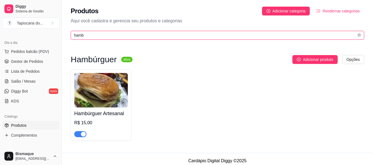
type input "hamb"
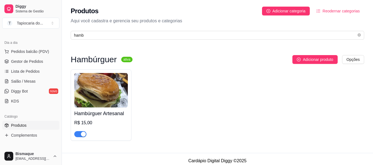
click at [77, 133] on span "button" at bounding box center [80, 134] width 12 height 6
drag, startPoint x: 77, startPoint y: 136, endPoint x: 72, endPoint y: 134, distance: 5.1
click at [72, 134] on div "Hambúrguer Artesanal R$ 15,00" at bounding box center [101, 105] width 61 height 71
click at [80, 135] on div "button" at bounding box center [77, 134] width 5 height 5
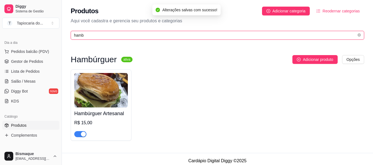
click at [88, 35] on input "hamb" at bounding box center [215, 35] width 282 height 6
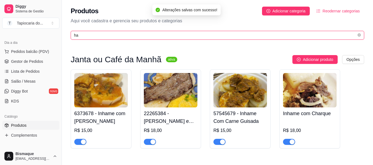
type input "h"
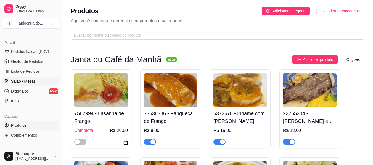
click at [33, 82] on span "Salão / Mesas" at bounding box center [23, 82] width 25 height 6
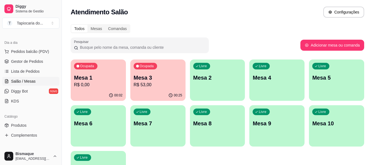
click at [105, 88] on p "R$ 0,00" at bounding box center [98, 85] width 49 height 7
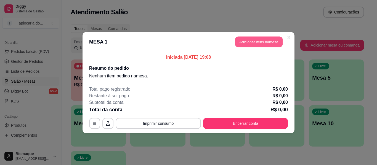
click at [240, 43] on button "Adicionar itens na mesa" at bounding box center [258, 41] width 47 height 11
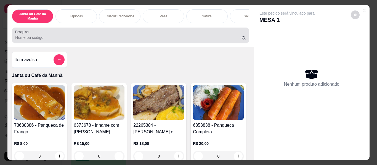
click at [155, 35] on div at bounding box center [130, 35] width 231 height 11
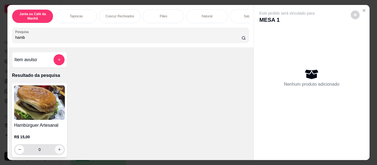
type input "hamb"
click at [57, 152] on icon "increase-product-quantity" at bounding box center [59, 150] width 4 height 4
type input "1"
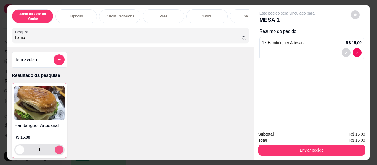
click at [57, 152] on icon "increase-product-quantity" at bounding box center [59, 150] width 4 height 4
type input "2"
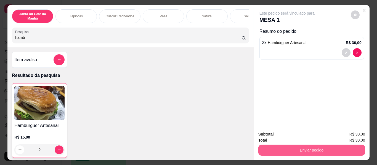
click at [316, 146] on button "Enviar pedido" at bounding box center [311, 150] width 107 height 11
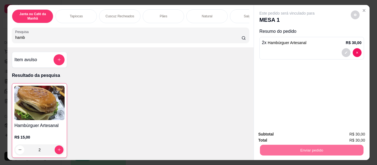
click at [304, 133] on button "Não registrar e enviar pedido" at bounding box center [294, 135] width 56 height 10
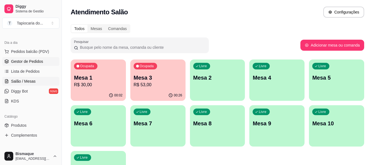
click at [28, 61] on span "Gestor de Pedidos" at bounding box center [27, 62] width 32 height 6
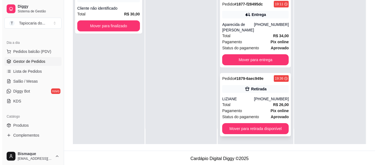
scroll to position [84, 0]
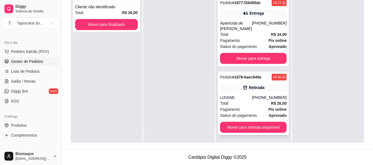
click at [258, 107] on div "Pagamento Pix online" at bounding box center [253, 110] width 67 height 6
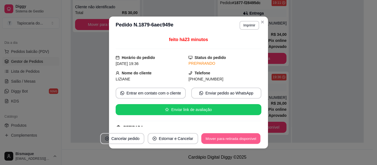
click at [236, 139] on button "Mover para retirada disponível" at bounding box center [230, 139] width 59 height 11
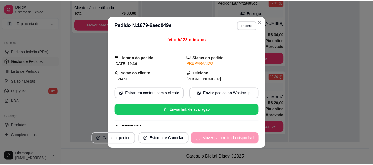
scroll to position [0, 0]
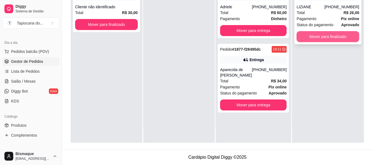
click at [322, 36] on button "Mover para finalizado" at bounding box center [327, 36] width 63 height 11
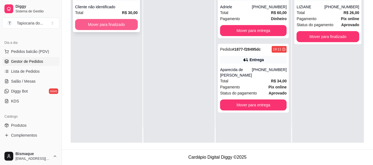
click at [110, 25] on button "Mover para finalizado" at bounding box center [106, 24] width 63 height 11
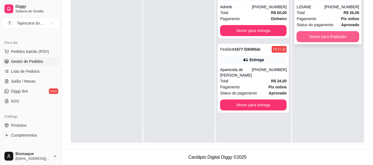
click at [305, 37] on button "Mover para finalizado" at bounding box center [327, 36] width 63 height 11
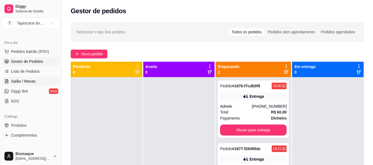
click at [24, 78] on link "Salão / Mesas" at bounding box center [30, 81] width 57 height 9
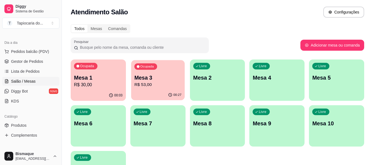
click at [145, 82] on p "R$ 53,00" at bounding box center [157, 85] width 47 height 6
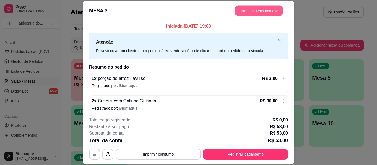
click at [244, 9] on button "Adicionar itens na mesa" at bounding box center [258, 11] width 47 height 11
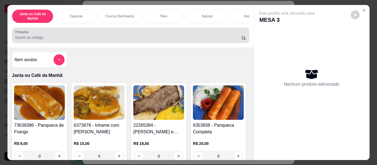
click at [172, 38] on input "Pesquisa" at bounding box center [128, 38] width 226 height 6
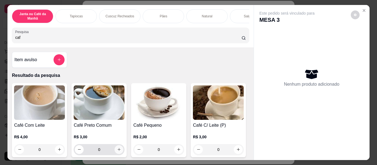
type input "caf"
click at [115, 152] on button "increase-product-quantity" at bounding box center [119, 149] width 9 height 9
type input "1"
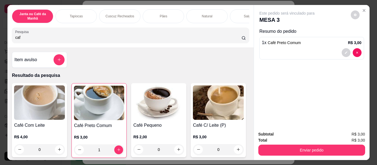
click at [77, 40] on input "caf" at bounding box center [128, 38] width 226 height 6
type input "c"
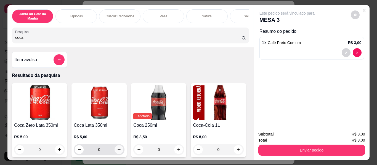
type input "coca"
click at [117, 152] on icon "increase-product-quantity" at bounding box center [119, 150] width 4 height 4
type input "1"
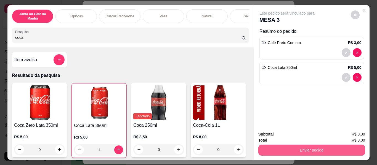
click at [293, 145] on button "Enviar pedido" at bounding box center [311, 150] width 107 height 11
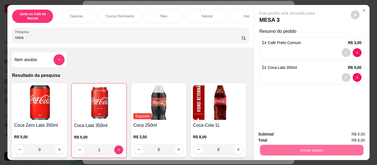
click at [282, 131] on button "Não registrar e enviar pedido" at bounding box center [293, 135] width 57 height 10
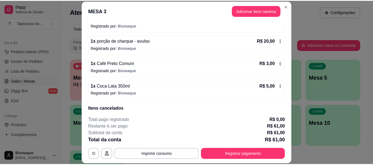
scroll to position [104, 0]
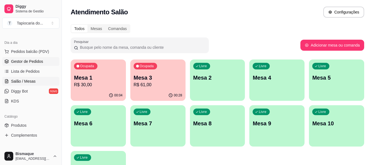
click at [31, 63] on span "Gestor de Pedidos" at bounding box center [27, 62] width 32 height 6
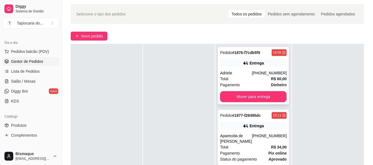
scroll to position [28, 0]
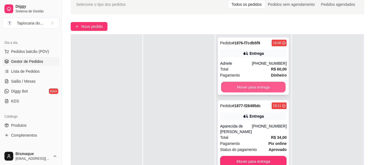
click at [261, 89] on button "Mover para entrega" at bounding box center [253, 87] width 65 height 11
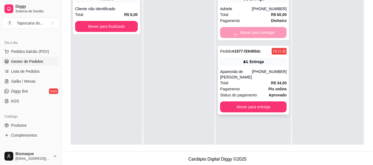
scroll to position [84, 0]
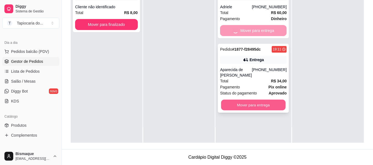
click at [265, 104] on button "Mover para entrega" at bounding box center [253, 105] width 65 height 11
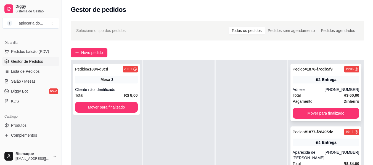
scroll to position [57, 0]
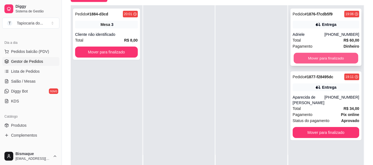
click at [318, 57] on button "Mover para finalizado" at bounding box center [325, 58] width 65 height 11
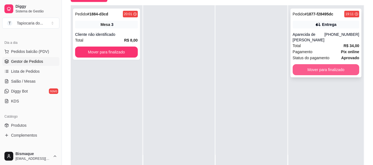
click at [320, 63] on div "Pedido # 1877-f28495dc 19:11 Entrega Aparecida de [PERSON_NAME] [PHONE_NUMBER] …" at bounding box center [325, 43] width 71 height 69
click at [319, 70] on button "Mover para finalizado" at bounding box center [326, 69] width 67 height 11
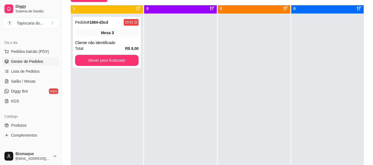
scroll to position [0, 0]
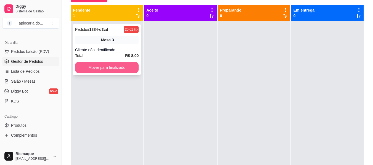
click at [101, 70] on button "Mover para finalizado" at bounding box center [106, 67] width 63 height 11
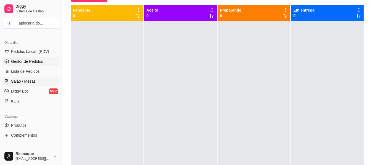
click at [15, 82] on span "Salão / Mesas" at bounding box center [23, 82] width 25 height 6
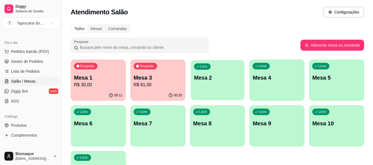
click at [213, 85] on div "Livre Mesa 2" at bounding box center [218, 77] width 54 height 34
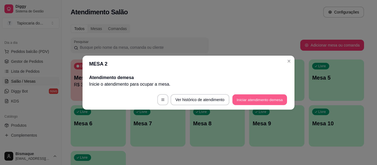
click at [243, 98] on button "Iniciar atendimento de mesa" at bounding box center [259, 99] width 55 height 11
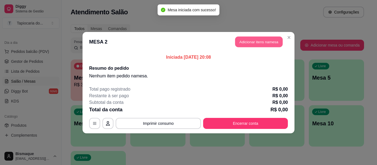
click at [257, 37] on button "Adicionar itens na mesa" at bounding box center [258, 41] width 47 height 11
click at [255, 41] on div "Este pedido será vinculado para MESA 2 Nenhum produto adicionado" at bounding box center [312, 78] width 116 height 147
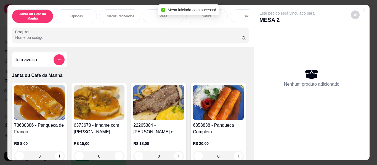
click at [202, 40] on input "Pesquisa" at bounding box center [128, 38] width 226 height 6
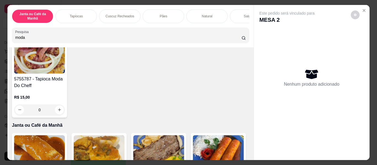
scroll to position [28, 0]
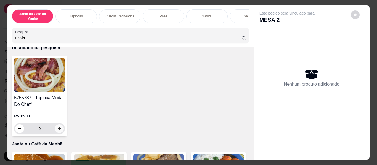
type input "moda"
click at [57, 131] on icon "increase-product-quantity" at bounding box center [59, 129] width 4 height 4
type input "1"
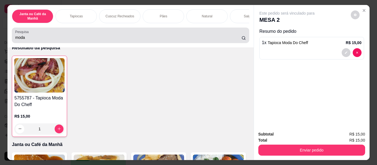
click at [55, 39] on input "moda" at bounding box center [128, 38] width 226 height 6
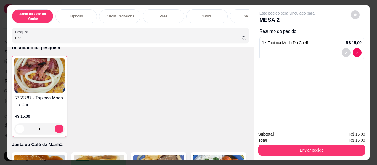
type input "m"
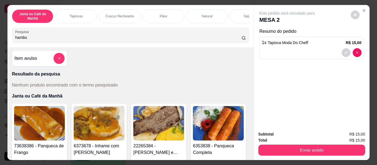
scroll to position [0, 0]
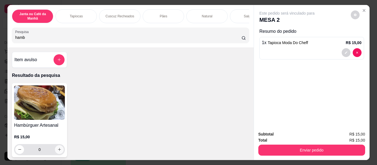
type input "hamb"
click at [60, 152] on button "increase-product-quantity" at bounding box center [59, 149] width 9 height 9
type input "1"
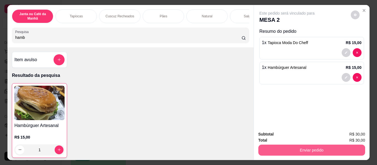
click at [272, 148] on button "Enviar pedido" at bounding box center [311, 150] width 107 height 11
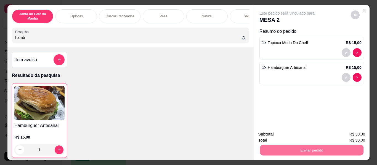
click at [283, 134] on button "Não registrar e enviar pedido" at bounding box center [294, 134] width 56 height 10
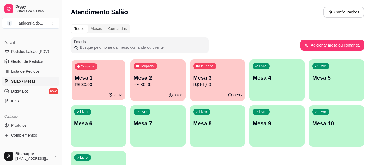
click at [115, 80] on p "Mesa 1" at bounding box center [98, 77] width 47 height 7
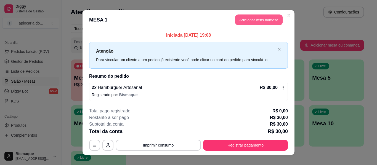
click at [238, 17] on button "Adicionar itens na mesa" at bounding box center [258, 20] width 47 height 11
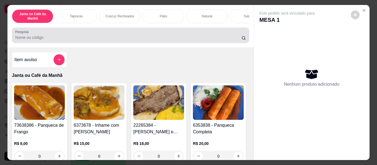
click at [169, 35] on div at bounding box center [130, 35] width 231 height 11
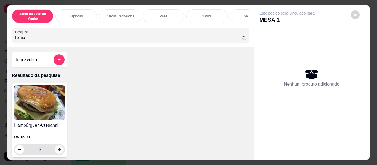
type input "hamb"
click at [57, 151] on icon "increase-product-quantity" at bounding box center [59, 150] width 4 height 4
type input "1"
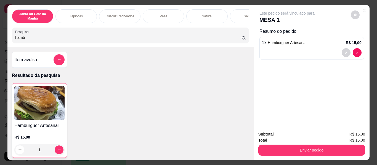
click at [47, 38] on input "hamb" at bounding box center [128, 38] width 226 height 6
type input "h"
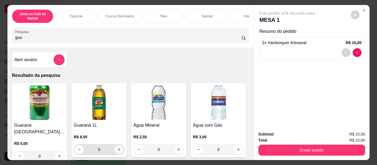
type input "gua"
click at [117, 152] on icon "increase-product-quantity" at bounding box center [119, 150] width 4 height 4
type input "1"
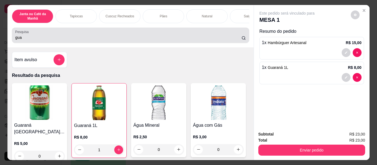
click at [86, 41] on div "gua" at bounding box center [130, 35] width 231 height 11
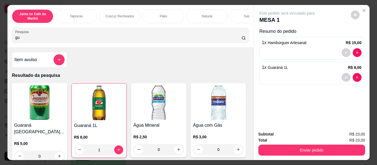
type input "g"
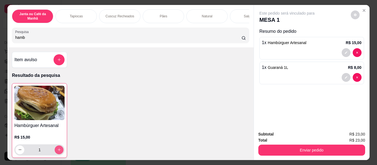
type input "hamb"
click at [55, 150] on button "increase-product-quantity" at bounding box center [59, 150] width 9 height 9
type input "2"
click at [55, 150] on button "increase-product-quantity" at bounding box center [59, 150] width 9 height 9
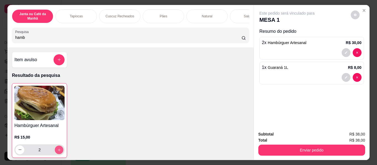
type input "3"
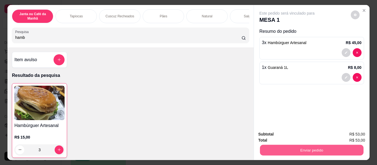
click at [301, 150] on button "Enviar pedido" at bounding box center [312, 150] width 104 height 11
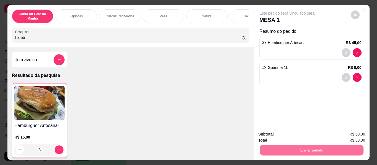
click at [291, 133] on button "Não registrar e enviar pedido" at bounding box center [294, 134] width 56 height 10
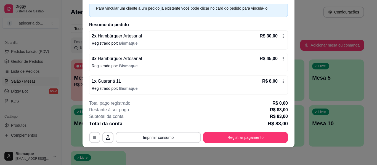
scroll to position [27, 0]
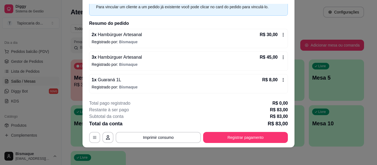
click at [281, 35] on icon at bounding box center [283, 35] width 4 height 4
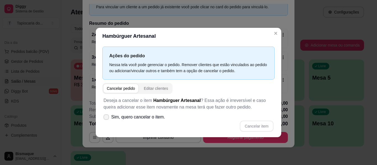
click at [105, 115] on span at bounding box center [107, 118] width 6 height 6
click at [105, 118] on input "Sim, quero cancelar o item." at bounding box center [105, 120] width 4 height 4
checkbox input "true"
click at [265, 124] on button "Cancelar item" at bounding box center [256, 126] width 33 height 11
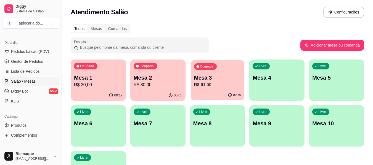
click at [230, 87] on p "R$ 61,00" at bounding box center [217, 85] width 47 height 6
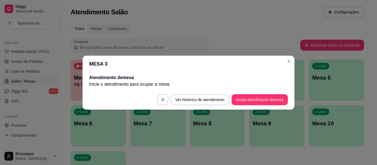
scroll to position [0, 0]
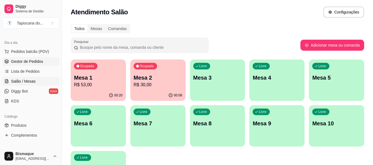
click at [20, 61] on span "Gestor de Pedidos" at bounding box center [27, 62] width 32 height 6
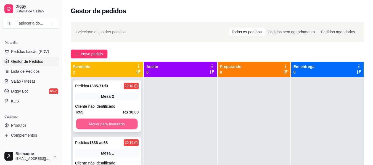
click at [115, 122] on button "Mover para finalizado" at bounding box center [107, 124] width 62 height 11
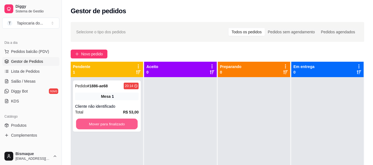
click at [115, 122] on button "Mover para finalizado" at bounding box center [107, 124] width 62 height 11
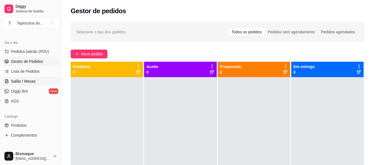
click at [16, 81] on span "Salão / Mesas" at bounding box center [23, 82] width 25 height 6
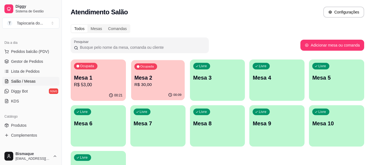
click at [140, 89] on div "Ocupada Mesa 2 R$ 30,00" at bounding box center [158, 75] width 54 height 30
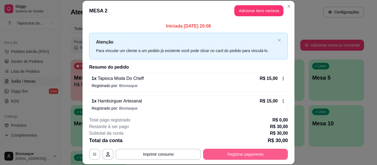
click at [235, 155] on button "Registrar pagamento" at bounding box center [245, 154] width 85 height 11
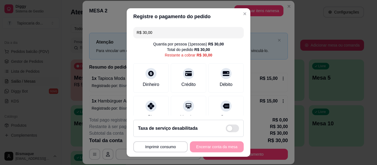
scroll to position [28, 0]
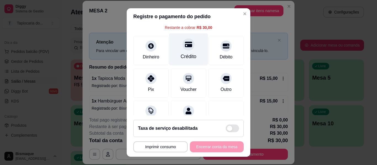
click at [181, 51] on div "Crédito" at bounding box center [188, 49] width 39 height 32
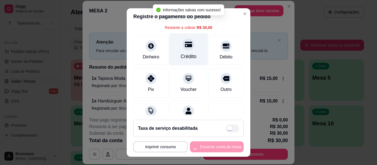
type input "R$ 0,00"
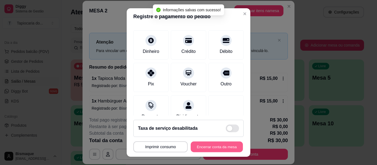
click at [204, 146] on button "Encerrar conta da mesa" at bounding box center [217, 147] width 52 height 11
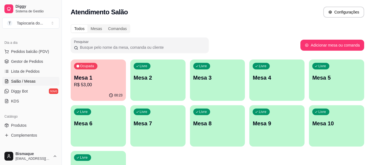
click at [96, 87] on p "R$ 53,00" at bounding box center [98, 85] width 49 height 7
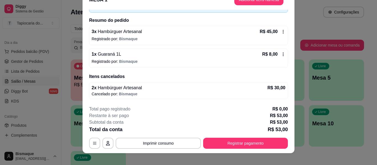
scroll to position [17, 0]
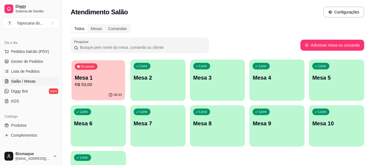
click at [110, 80] on p "Mesa 1" at bounding box center [98, 77] width 47 height 7
click at [25, 70] on span "Lista de Pedidos" at bounding box center [25, 72] width 29 height 6
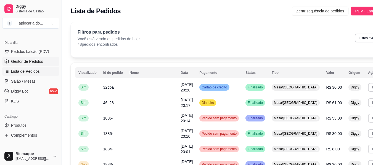
click at [26, 59] on link "Gestor de Pedidos" at bounding box center [30, 61] width 57 height 9
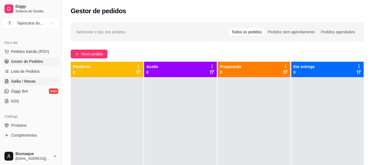
click at [28, 82] on span "Salão / Mesas" at bounding box center [23, 82] width 25 height 6
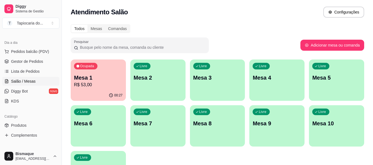
click at [102, 90] on div "Ocupada Mesa 1 R$ 53,00" at bounding box center [98, 75] width 55 height 31
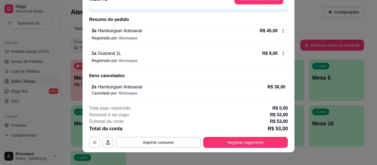
scroll to position [17, 0]
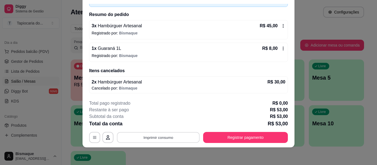
click at [168, 139] on button "Imprimir consumo" at bounding box center [158, 138] width 83 height 11
click at [167, 125] on button "Impressora" at bounding box center [158, 125] width 39 height 9
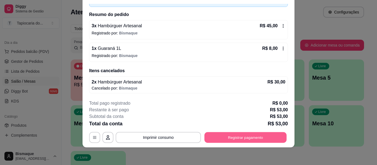
click at [215, 139] on button "Registrar pagamento" at bounding box center [246, 138] width 82 height 11
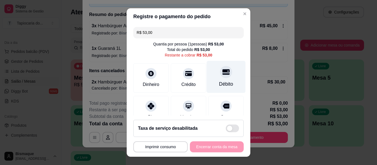
click at [219, 83] on div "Débito" at bounding box center [226, 84] width 14 height 7
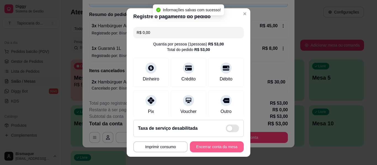
type input "R$ 0,00"
click at [223, 149] on button "Encerrar conta da mesa" at bounding box center [217, 147] width 52 height 11
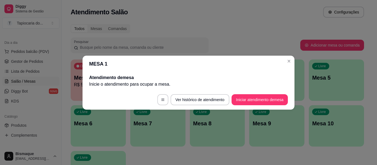
scroll to position [0, 0]
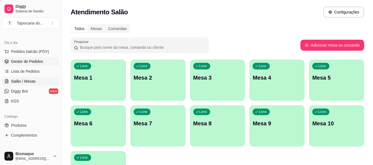
click at [22, 60] on span "Gestor de Pedidos" at bounding box center [27, 62] width 32 height 6
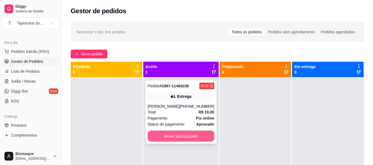
click at [176, 133] on button "Mover para preparo" at bounding box center [181, 136] width 67 height 11
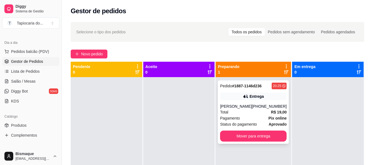
click at [238, 105] on div "[PERSON_NAME]" at bounding box center [236, 107] width 32 height 6
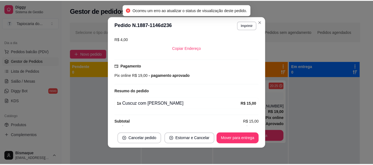
scroll to position [124, 0]
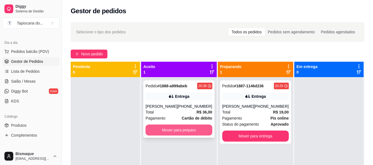
click at [176, 132] on button "Mover para preparo" at bounding box center [178, 130] width 67 height 11
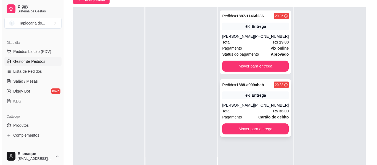
scroll to position [55, 0]
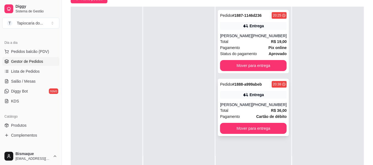
click at [277, 110] on strong "R$ 36,00" at bounding box center [279, 110] width 16 height 4
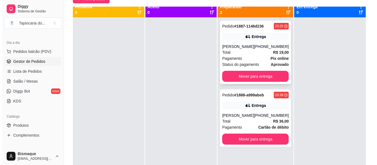
scroll to position [0, 0]
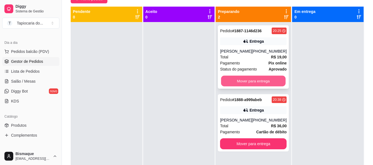
click at [266, 82] on button "Mover para entrega" at bounding box center [253, 81] width 65 height 11
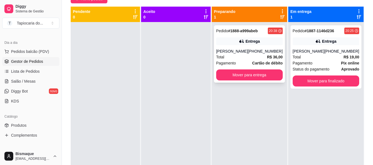
click at [265, 55] on div "Total R$ 36,00" at bounding box center [249, 57] width 67 height 6
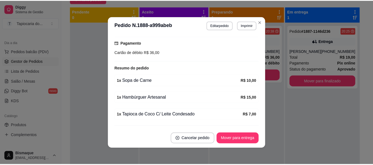
scroll to position [158, 0]
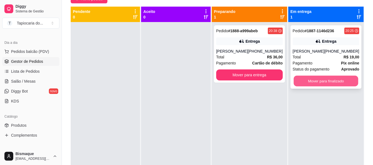
click at [324, 80] on button "Mover para finalizado" at bounding box center [325, 81] width 65 height 11
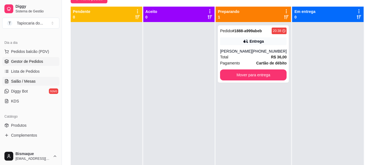
click at [20, 81] on span "Salão / Mesas" at bounding box center [23, 82] width 25 height 6
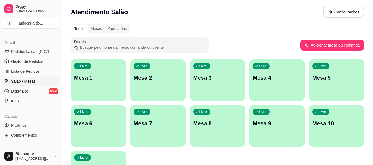
click at [138, 80] on p "Mesa 2" at bounding box center [158, 78] width 49 height 8
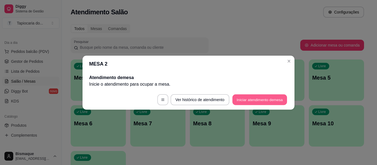
click at [257, 102] on button "Iniciar atendimento de mesa" at bounding box center [259, 99] width 55 height 11
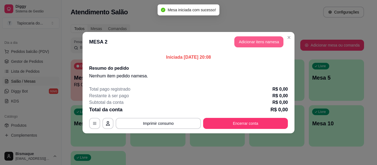
click at [247, 43] on button "Adicionar itens na mesa" at bounding box center [258, 41] width 49 height 11
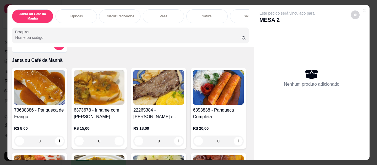
scroll to position [28, 0]
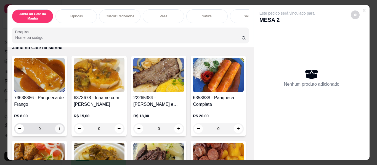
click at [57, 130] on icon "increase-product-quantity" at bounding box center [59, 129] width 4 height 4
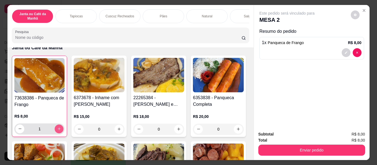
click at [57, 130] on icon "increase-product-quantity" at bounding box center [59, 129] width 4 height 4
type input "2"
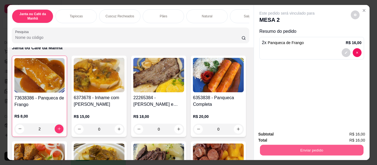
click at [281, 150] on button "Enviar pedido" at bounding box center [312, 150] width 104 height 11
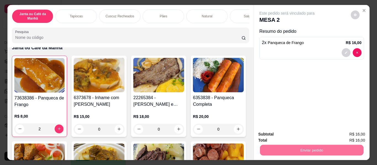
click at [301, 135] on button "Não registrar e enviar pedido" at bounding box center [293, 135] width 57 height 10
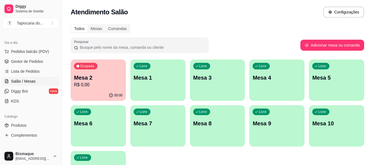
click at [222, 88] on div "Livre Mesa 3" at bounding box center [217, 77] width 55 height 35
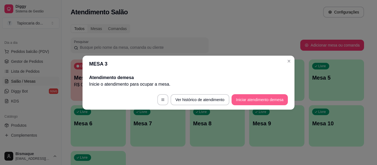
click at [267, 98] on button "Iniciar atendimento de mesa" at bounding box center [260, 99] width 56 height 11
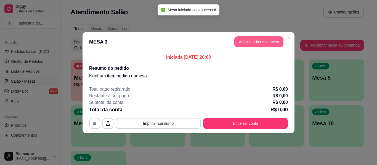
click at [240, 40] on button "Adicionar itens na mesa" at bounding box center [258, 41] width 49 height 11
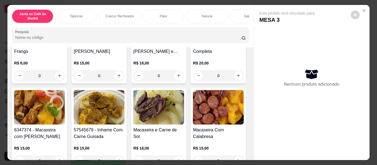
scroll to position [83, 0]
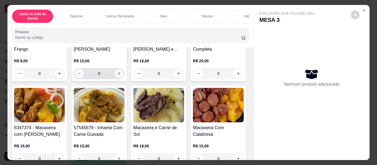
click at [117, 75] on icon "increase-product-quantity" at bounding box center [119, 73] width 4 height 4
type input "1"
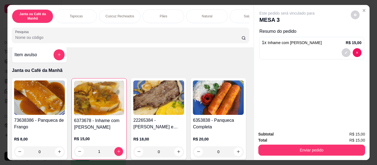
scroll to position [0, 0]
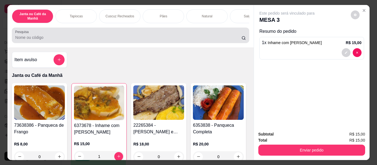
click at [109, 36] on div at bounding box center [130, 35] width 231 height 11
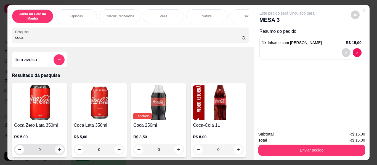
type input "coca"
click at [62, 153] on div "0" at bounding box center [39, 149] width 51 height 11
click at [57, 152] on icon "increase-product-quantity" at bounding box center [59, 150] width 4 height 4
type input "1"
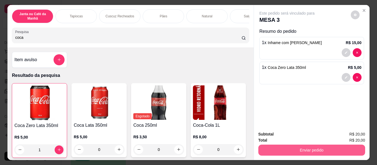
click at [264, 148] on button "Enviar pedido" at bounding box center [311, 150] width 107 height 11
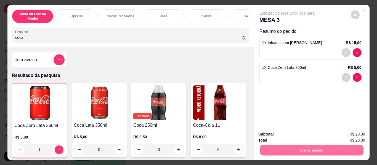
click at [273, 135] on button "Não registrar e enviar pedido" at bounding box center [293, 134] width 57 height 10
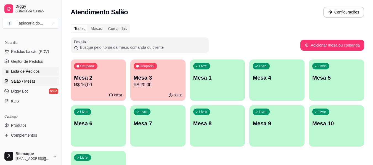
click at [26, 73] on span "Lista de Pedidos" at bounding box center [25, 72] width 29 height 6
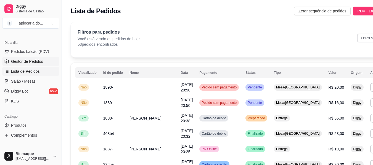
click at [26, 60] on span "Gestor de Pedidos" at bounding box center [27, 62] width 32 height 6
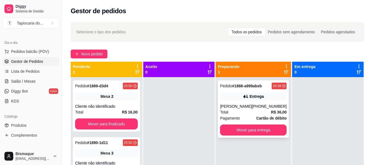
click at [238, 109] on div "Total R$ 36,00" at bounding box center [253, 112] width 67 height 6
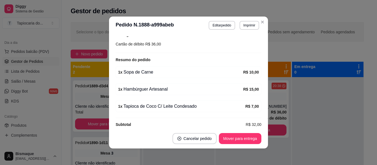
scroll to position [158, 0]
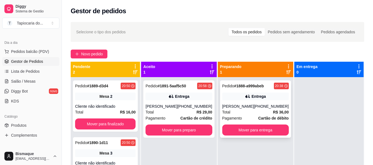
click at [247, 96] on div "Entrega" at bounding box center [255, 97] width 67 height 8
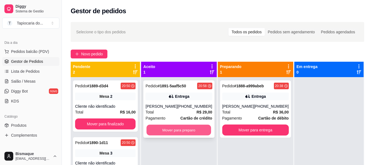
click at [169, 131] on button "Mover para preparo" at bounding box center [179, 130] width 65 height 11
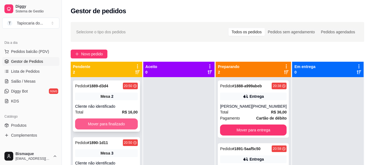
click at [116, 126] on button "Mover para finalizado" at bounding box center [106, 124] width 63 height 11
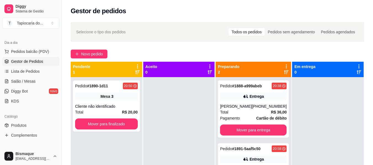
scroll to position [15, 0]
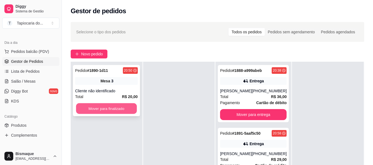
click at [128, 108] on button "Mover para finalizado" at bounding box center [106, 109] width 61 height 11
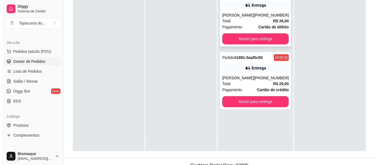
scroll to position [84, 0]
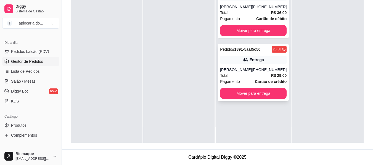
click at [253, 63] on div "Entrega" at bounding box center [253, 60] width 67 height 8
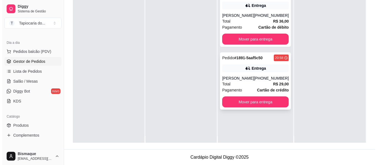
scroll to position [0, 0]
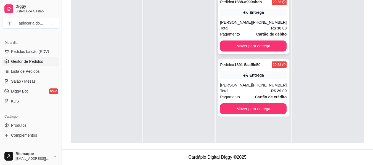
click at [227, 24] on div "[PERSON_NAME]" at bounding box center [236, 23] width 32 height 6
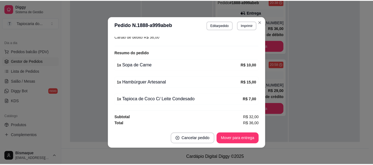
scroll to position [1, 0]
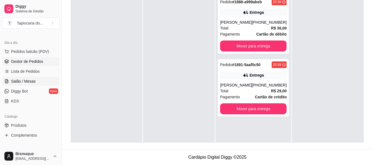
click at [19, 82] on span "Salão / Mesas" at bounding box center [23, 82] width 25 height 6
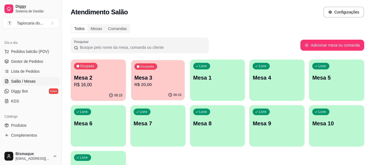
click at [150, 83] on p "R$ 20,00" at bounding box center [157, 85] width 47 height 6
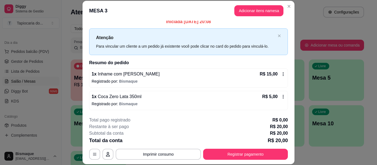
scroll to position [17, 0]
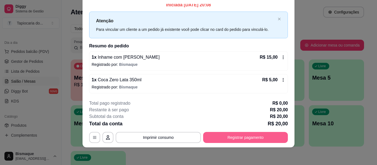
click at [269, 140] on button "Registrar pagamento" at bounding box center [245, 137] width 85 height 11
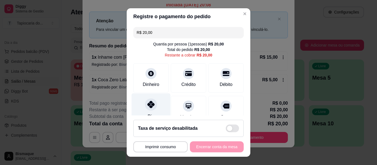
click at [155, 110] on div "Pix" at bounding box center [151, 110] width 39 height 32
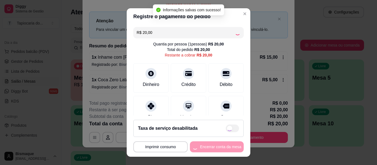
type input "R$ 0,00"
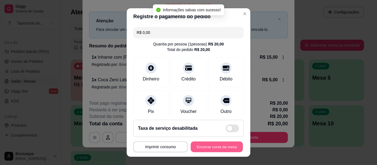
click at [200, 152] on button "Encerrar conta da mesa" at bounding box center [217, 147] width 52 height 11
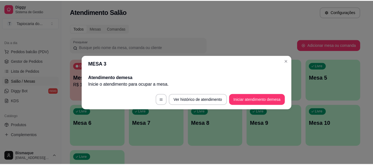
scroll to position [0, 0]
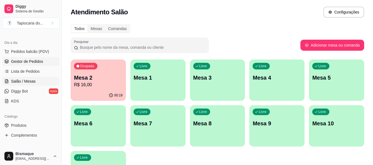
click at [30, 60] on span "Gestor de Pedidos" at bounding box center [27, 62] width 32 height 6
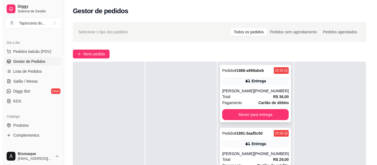
scroll to position [55, 0]
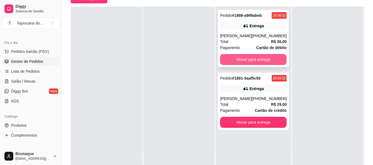
click at [249, 58] on button "Mover para entrega" at bounding box center [253, 59] width 67 height 11
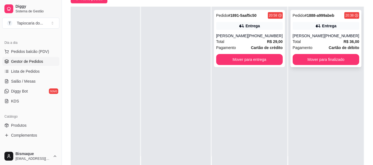
click at [321, 34] on div "[PERSON_NAME]" at bounding box center [309, 36] width 32 height 6
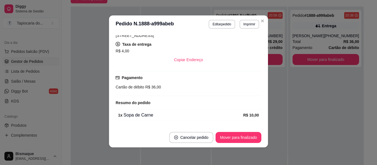
scroll to position [158, 0]
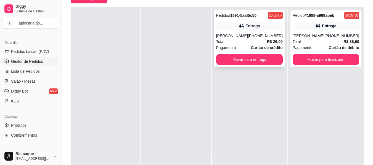
click at [245, 44] on div "Total R$ 29,00" at bounding box center [249, 42] width 67 height 6
click at [16, 82] on span "Salão / Mesas" at bounding box center [23, 82] width 25 height 6
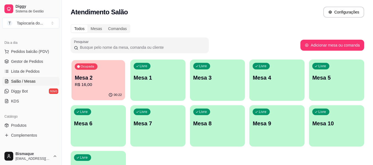
click at [108, 81] on p "Mesa 2" at bounding box center [98, 77] width 47 height 7
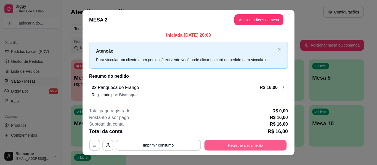
click at [251, 144] on button "Registrar pagamento" at bounding box center [246, 145] width 82 height 11
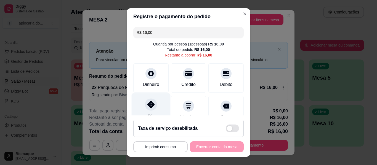
click at [149, 111] on div "Pix" at bounding box center [151, 110] width 39 height 32
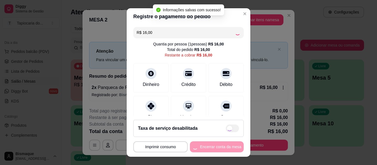
type input "R$ 0,00"
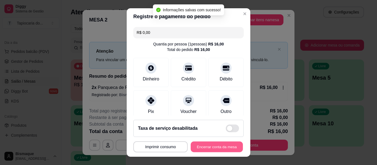
click at [211, 148] on button "Encerrar conta da mesa" at bounding box center [217, 147] width 52 height 11
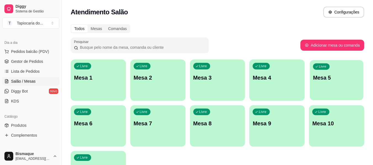
click at [313, 92] on div "Livre Mesa 5" at bounding box center [337, 77] width 54 height 34
click at [287, 68] on div "Livre Mesa 4" at bounding box center [276, 77] width 55 height 35
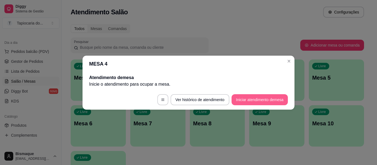
click at [246, 96] on button "Iniciar atendimento de mesa" at bounding box center [260, 99] width 56 height 11
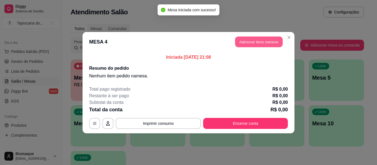
click at [241, 41] on button "Adicionar itens na mesa" at bounding box center [258, 41] width 47 height 11
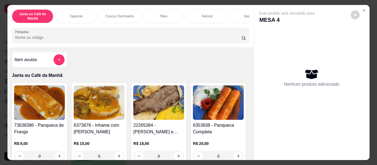
click at [153, 40] on input "Pesquisa" at bounding box center [128, 38] width 226 height 6
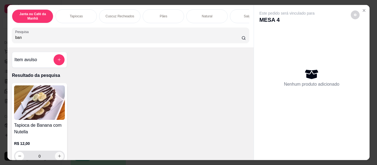
type input "ban"
click at [59, 156] on button "increase-product-quantity" at bounding box center [59, 156] width 9 height 9
type input "1"
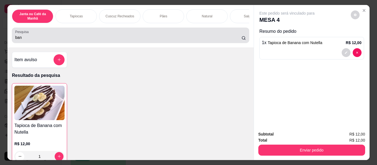
click at [109, 33] on div "ban" at bounding box center [130, 35] width 231 height 11
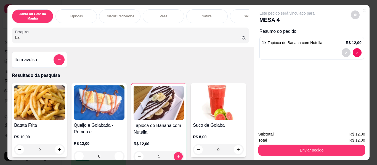
type input "b"
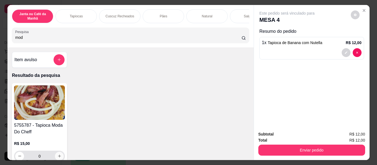
type input "mod"
click at [59, 155] on button "increase-product-quantity" at bounding box center [59, 156] width 9 height 9
type input "1"
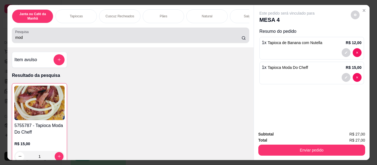
click at [60, 40] on input "mod" at bounding box center [128, 38] width 226 height 6
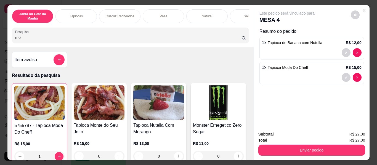
type input "m"
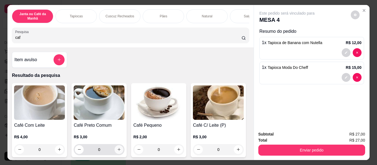
type input "caf"
click at [115, 151] on button "increase-product-quantity" at bounding box center [119, 149] width 9 height 9
type input "1"
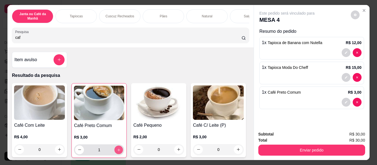
click at [115, 151] on button "increase-product-quantity" at bounding box center [119, 150] width 9 height 9
type input "2"
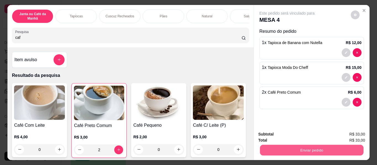
click at [300, 147] on button "Enviar pedido" at bounding box center [312, 150] width 104 height 11
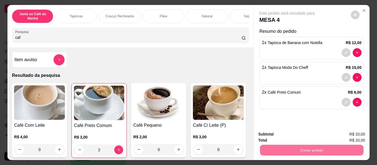
click at [291, 131] on button "Não registrar e enviar pedido" at bounding box center [293, 135] width 57 height 10
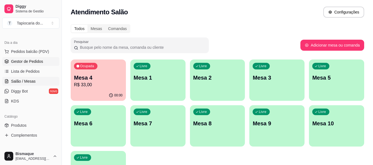
click at [25, 60] on span "Gestor de Pedidos" at bounding box center [27, 62] width 32 height 6
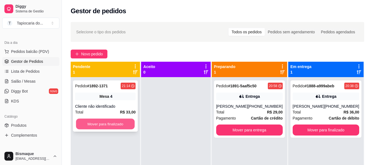
click at [129, 127] on button "Mover para finalizado" at bounding box center [105, 124] width 59 height 11
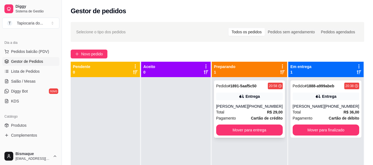
click at [225, 107] on div "[PERSON_NAME]" at bounding box center [232, 107] width 32 height 6
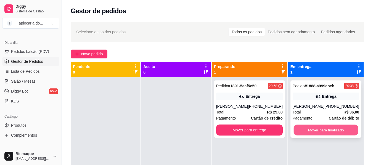
click at [314, 129] on button "Mover para finalizado" at bounding box center [325, 130] width 65 height 11
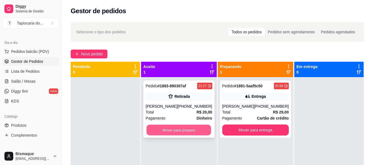
click at [195, 128] on button "Mover para preparo" at bounding box center [179, 130] width 65 height 11
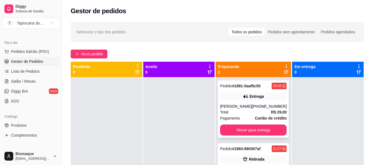
click at [235, 116] on span "Pagamento" at bounding box center [230, 118] width 20 height 6
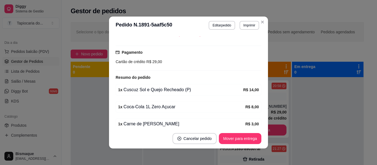
scroll to position [158, 0]
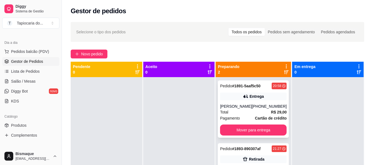
click at [254, 115] on div "Total R$ 29,00" at bounding box center [253, 112] width 67 height 6
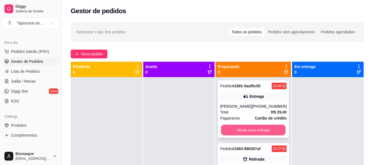
click at [264, 130] on button "Mover para entrega" at bounding box center [253, 130] width 65 height 11
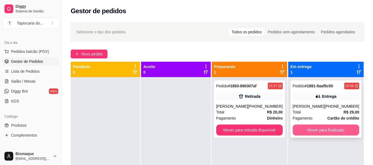
click at [302, 130] on button "Mover para finalizado" at bounding box center [326, 130] width 67 height 11
click at [328, 128] on button "Mover para finalizado" at bounding box center [325, 130] width 65 height 11
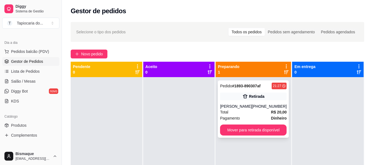
click at [243, 113] on div "Total R$ 20,00" at bounding box center [253, 112] width 67 height 6
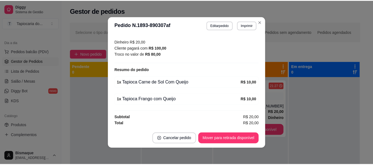
scroll to position [1, 0]
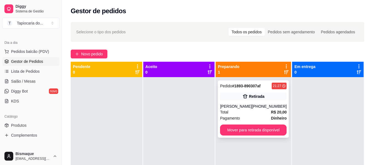
click at [230, 109] on div "Total R$ 20,00" at bounding box center [253, 112] width 67 height 6
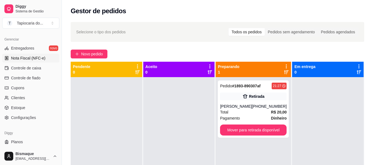
scroll to position [232, 0]
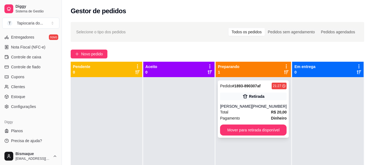
click at [248, 120] on div "Pagamento Dinheiro" at bounding box center [253, 118] width 67 height 6
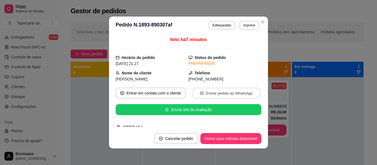
click at [205, 92] on button "Enviar pedido ao WhatsApp" at bounding box center [226, 93] width 68 height 11
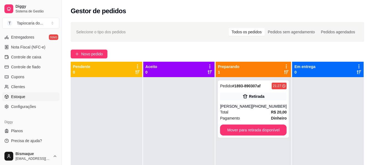
click at [23, 98] on span "Estoque" at bounding box center [18, 97] width 14 height 6
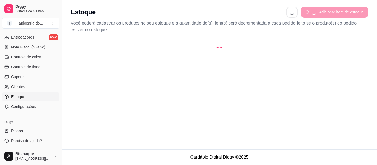
select select "QUANTITY_ORDER"
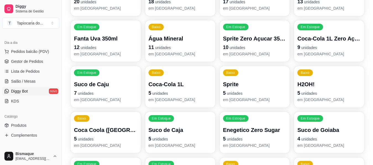
scroll to position [83, 0]
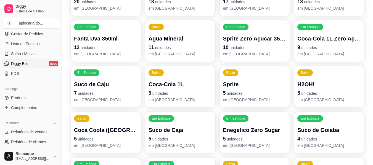
click at [16, 95] on link "Produtos" at bounding box center [30, 98] width 57 height 9
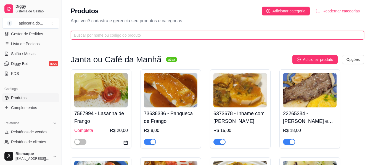
click at [117, 36] on input "text" at bounding box center [215, 35] width 282 height 6
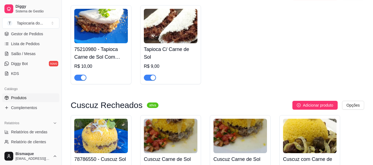
scroll to position [166, 0]
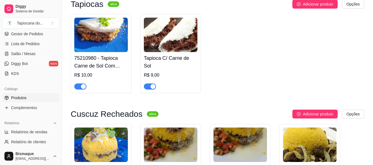
type input "sol"
click at [151, 87] on div "button" at bounding box center [152, 86] width 5 height 5
click at [83, 86] on div "button" at bounding box center [83, 86] width 5 height 5
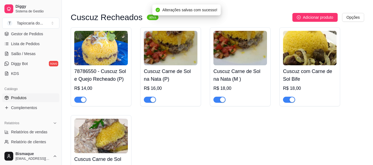
scroll to position [276, 0]
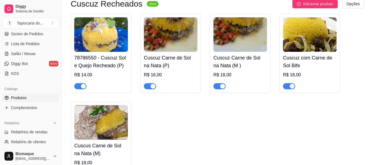
click at [148, 89] on span "button" at bounding box center [150, 86] width 12 height 6
click at [219, 86] on button "button" at bounding box center [219, 86] width 12 height 6
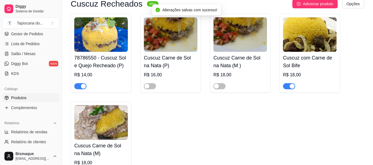
click at [84, 86] on div "button" at bounding box center [83, 86] width 5 height 5
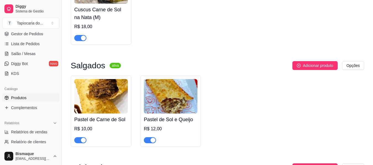
scroll to position [414, 0]
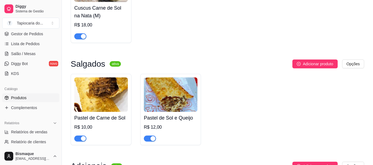
click at [81, 39] on div "button" at bounding box center [83, 36] width 5 height 5
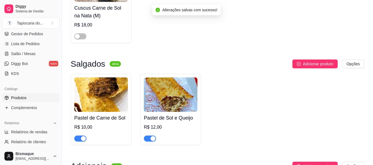
click at [81, 141] on div "button" at bounding box center [83, 138] width 5 height 5
click at [150, 137] on span "button" at bounding box center [150, 139] width 12 height 6
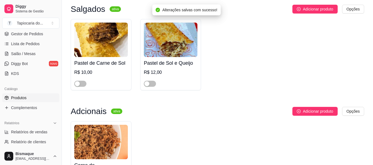
scroll to position [526, 0]
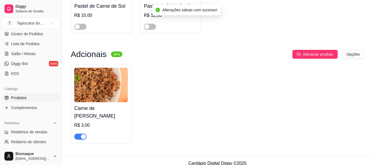
click at [80, 134] on span "button" at bounding box center [80, 137] width 12 height 6
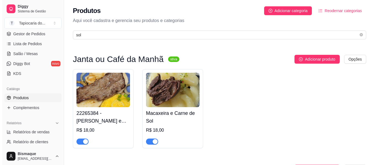
scroll to position [0, 0]
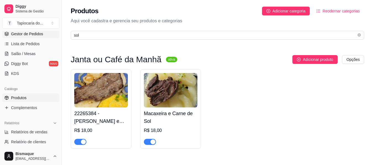
click at [22, 31] on link "Gestor de Pedidos" at bounding box center [30, 34] width 57 height 9
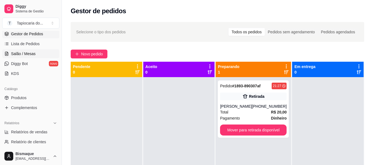
click at [13, 54] on span "Salão / Mesas" at bounding box center [23, 54] width 25 height 6
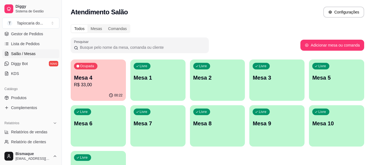
click at [96, 77] on p "Mesa 4" at bounding box center [98, 78] width 49 height 8
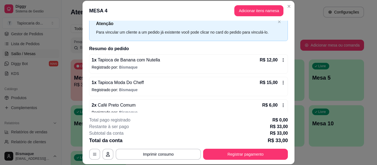
scroll to position [27, 0]
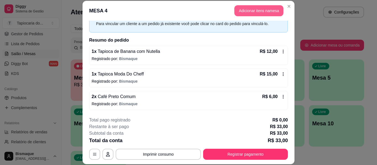
click at [255, 8] on button "Adicionar itens na mesa" at bounding box center [258, 10] width 49 height 11
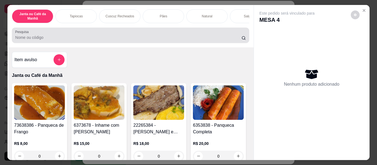
drag, startPoint x: 141, startPoint y: 35, endPoint x: 141, endPoint y: 38, distance: 3.3
click at [141, 38] on div at bounding box center [130, 35] width 231 height 11
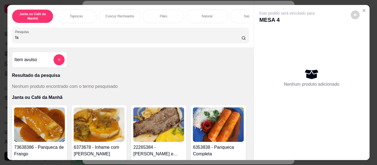
type input "f"
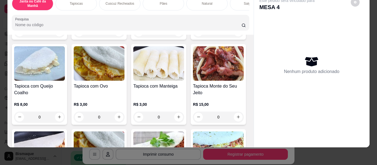
scroll to position [442, 0]
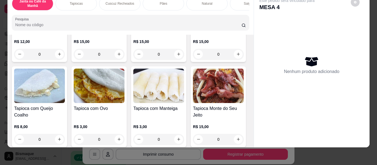
type input "1"
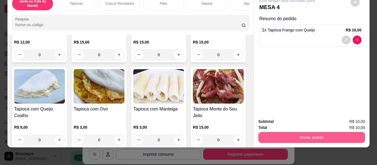
click at [289, 132] on button "Enviar pedido" at bounding box center [311, 137] width 107 height 11
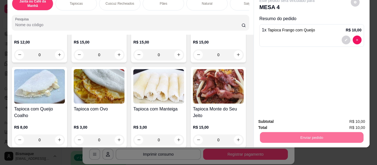
click at [274, 120] on button "Não registrar e enviar pedido" at bounding box center [294, 120] width 56 height 10
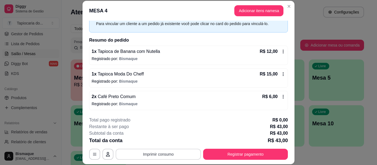
click at [163, 156] on button "Imprimir consumo" at bounding box center [158, 154] width 85 height 11
click at [156, 139] on button "Impressora" at bounding box center [158, 141] width 39 height 9
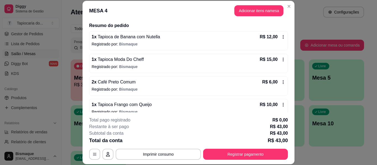
scroll to position [50, 0]
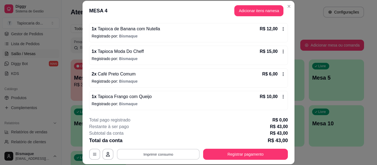
click at [155, 151] on button "Imprimir consumo" at bounding box center [158, 154] width 83 height 11
click at [158, 144] on button "Impressora" at bounding box center [158, 141] width 40 height 9
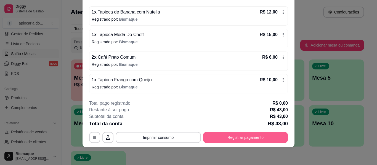
click at [263, 140] on button "Registrar pagamento" at bounding box center [245, 137] width 85 height 11
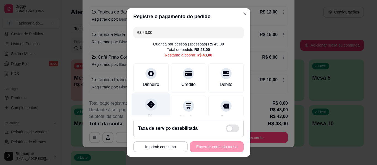
click at [152, 107] on div at bounding box center [151, 105] width 12 height 12
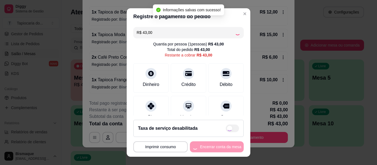
type input "R$ 0,00"
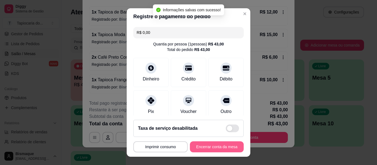
click at [208, 147] on button "Encerrar conta da mesa" at bounding box center [217, 147] width 54 height 11
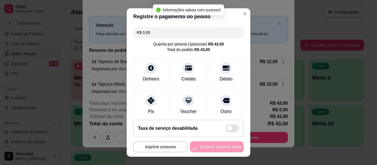
scroll to position [0, 0]
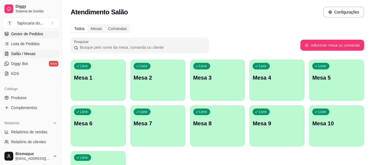
click at [22, 36] on span "Gestor de Pedidos" at bounding box center [27, 34] width 32 height 6
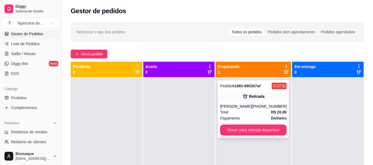
click at [250, 114] on div "Total R$ 20,00" at bounding box center [253, 112] width 67 height 6
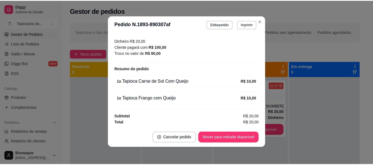
scroll to position [1, 0]
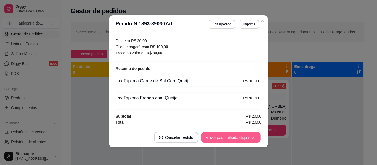
click at [235, 140] on button "Mover para retirada disponível" at bounding box center [230, 138] width 59 height 11
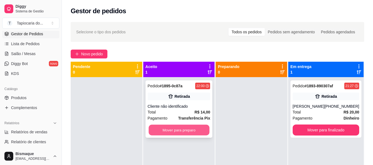
click at [187, 129] on button "Mover para preparo" at bounding box center [179, 130] width 61 height 11
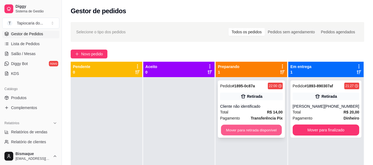
click at [232, 129] on button "Mover para retirada disponível" at bounding box center [251, 130] width 61 height 11
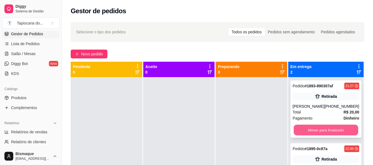
click at [340, 130] on button "Mover para finalizado" at bounding box center [325, 130] width 65 height 11
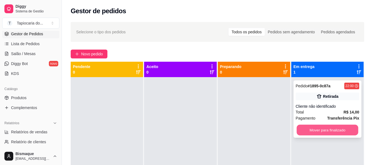
click at [341, 129] on button "Mover para finalizado" at bounding box center [327, 130] width 62 height 11
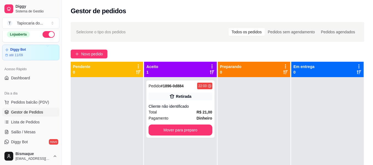
scroll to position [0, 0]
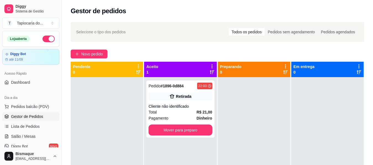
click at [45, 40] on button "button" at bounding box center [49, 39] width 12 height 7
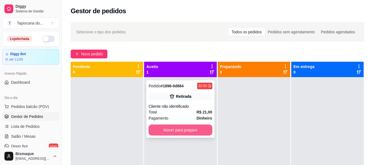
click at [164, 130] on button "Mover para preparo" at bounding box center [180, 130] width 63 height 11
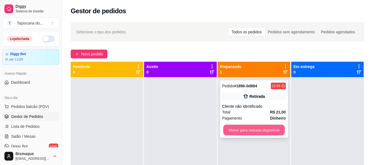
click at [247, 132] on button "Mover para retirada disponível" at bounding box center [254, 130] width 62 height 11
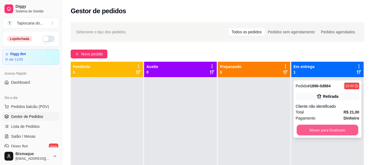
click at [323, 131] on button "Mover para finalizado" at bounding box center [327, 130] width 62 height 11
